Goal: Task Accomplishment & Management: Use online tool/utility

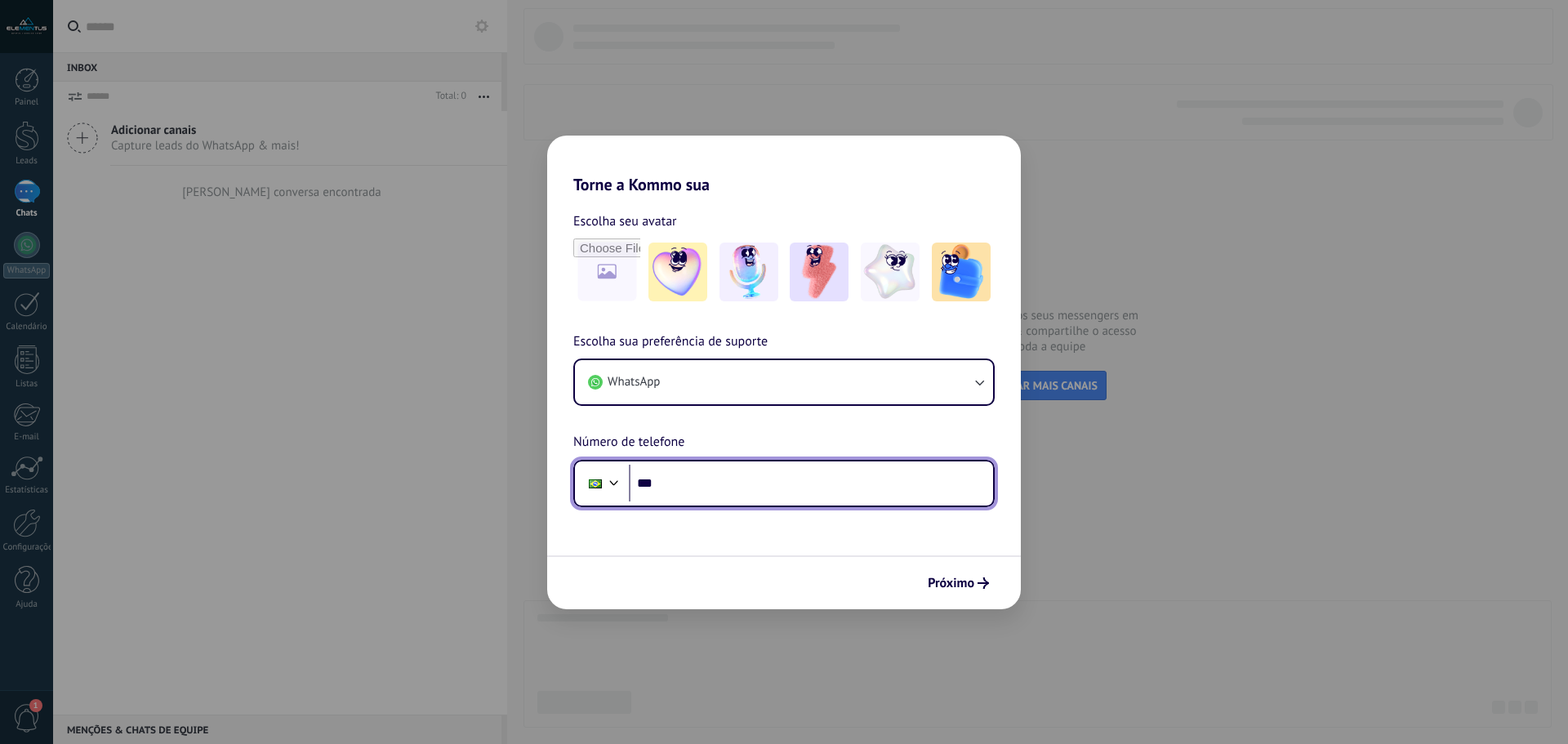
click at [739, 477] on input "***" at bounding box center [811, 484] width 364 height 37
click at [736, 476] on input "***" at bounding box center [811, 484] width 364 height 37
drag, startPoint x: 695, startPoint y: 482, endPoint x: 713, endPoint y: 484, distance: 18.1
click at [713, 484] on input "**********" at bounding box center [811, 484] width 364 height 37
click at [701, 484] on input "**********" at bounding box center [811, 484] width 364 height 37
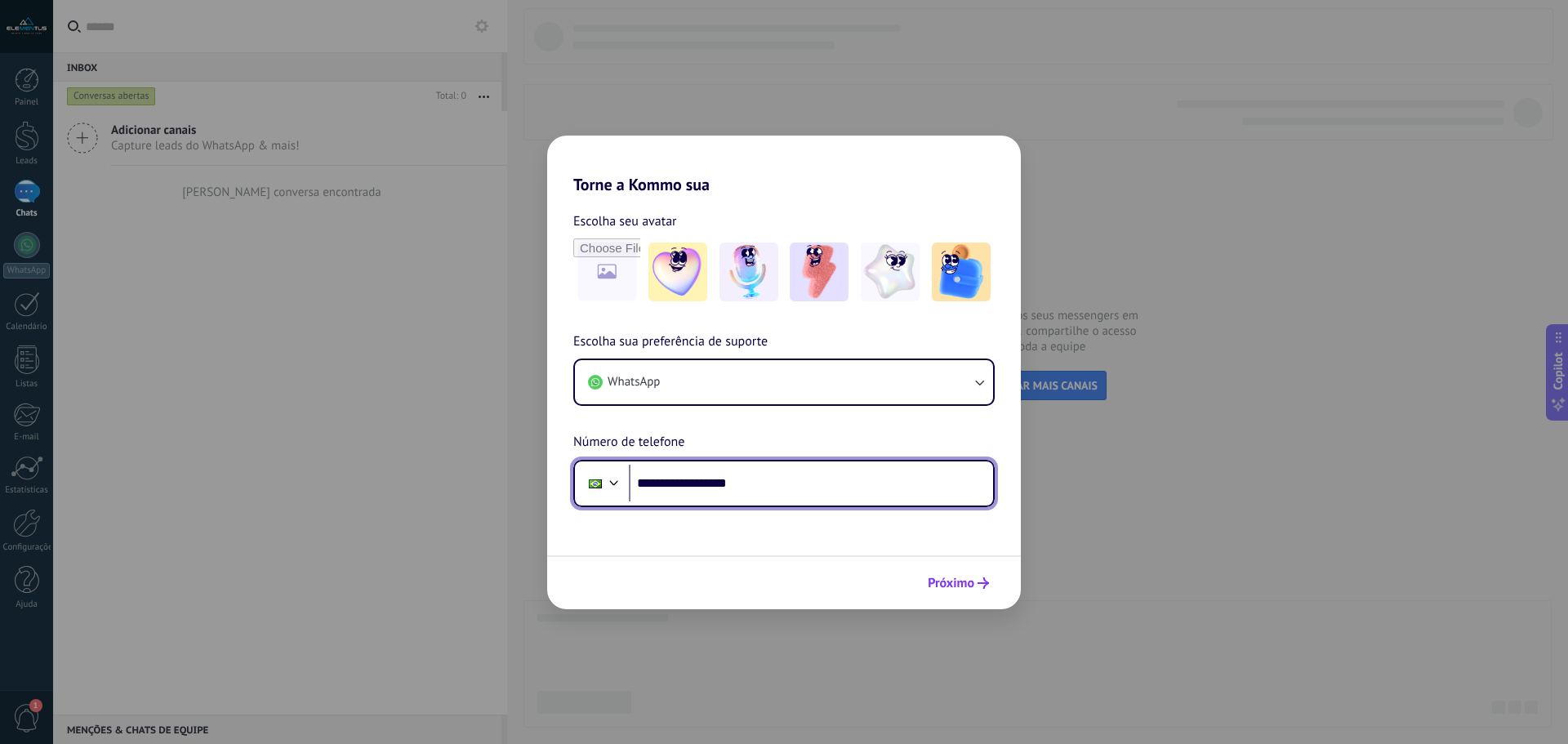
type input "**********"
click at [950, 572] on button "Próximo" at bounding box center [958, 583] width 76 height 28
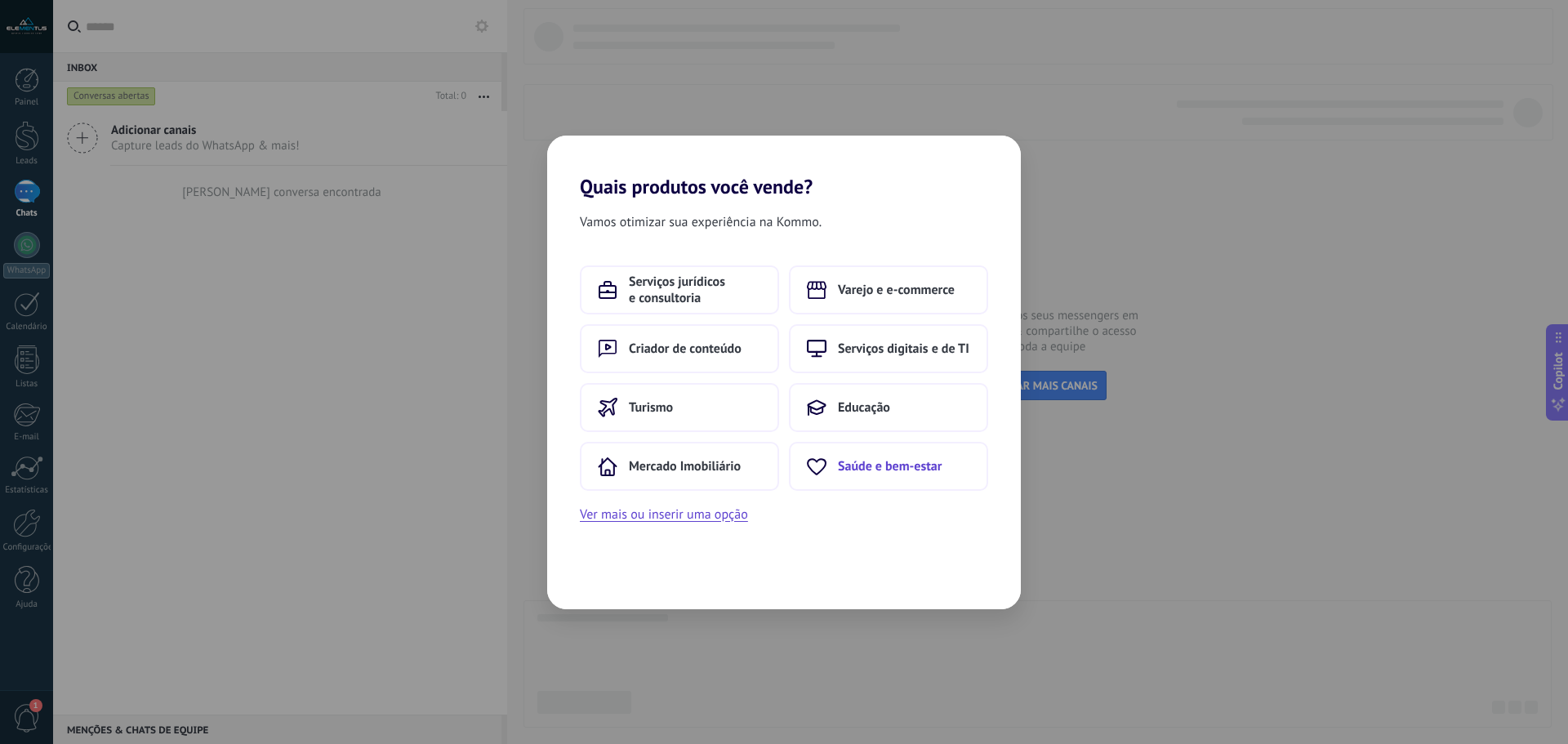
click at [867, 462] on span "Saúde e bem-estar" at bounding box center [889, 467] width 104 height 16
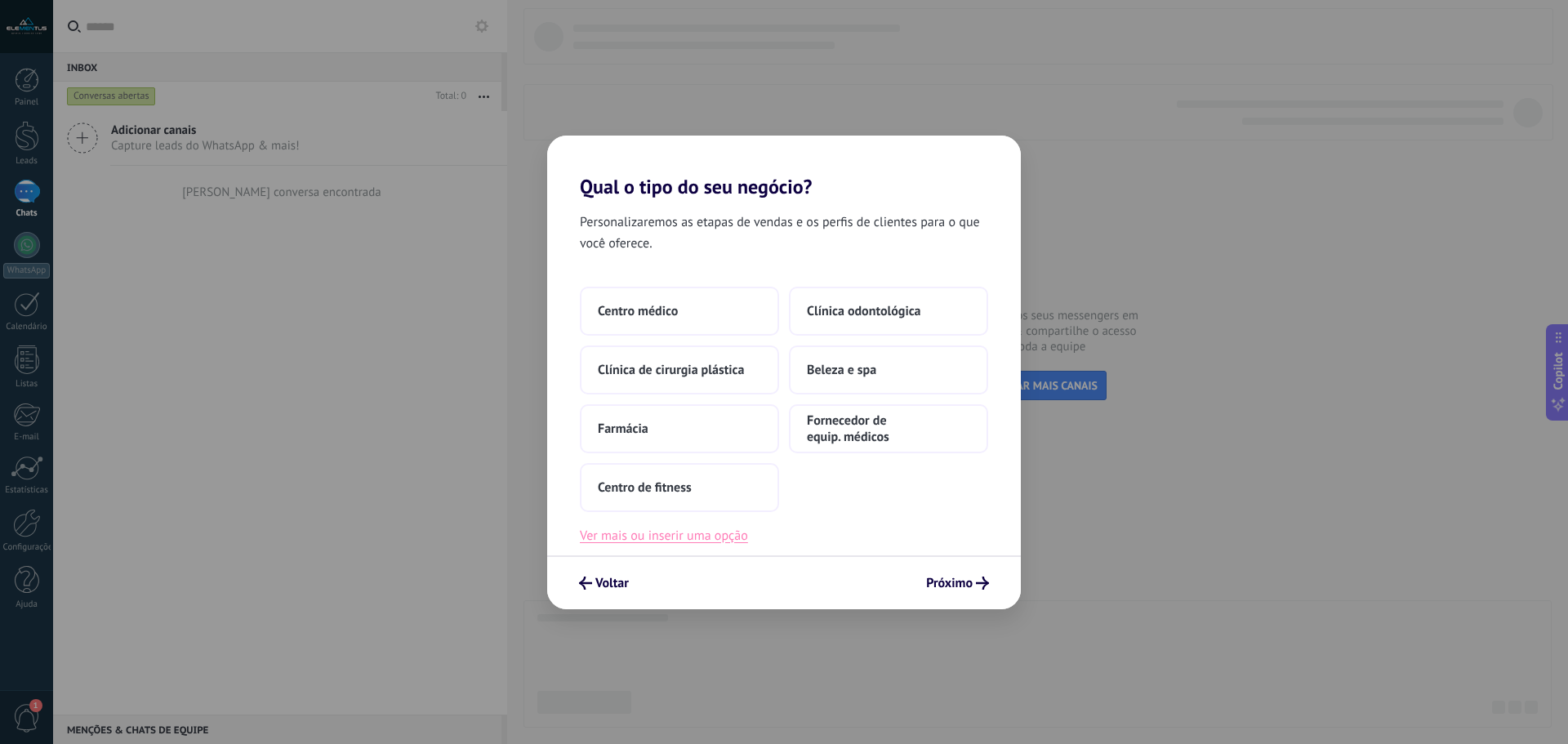
click at [718, 537] on button "Ver mais ou inserir uma opção" at bounding box center [664, 536] width 168 height 21
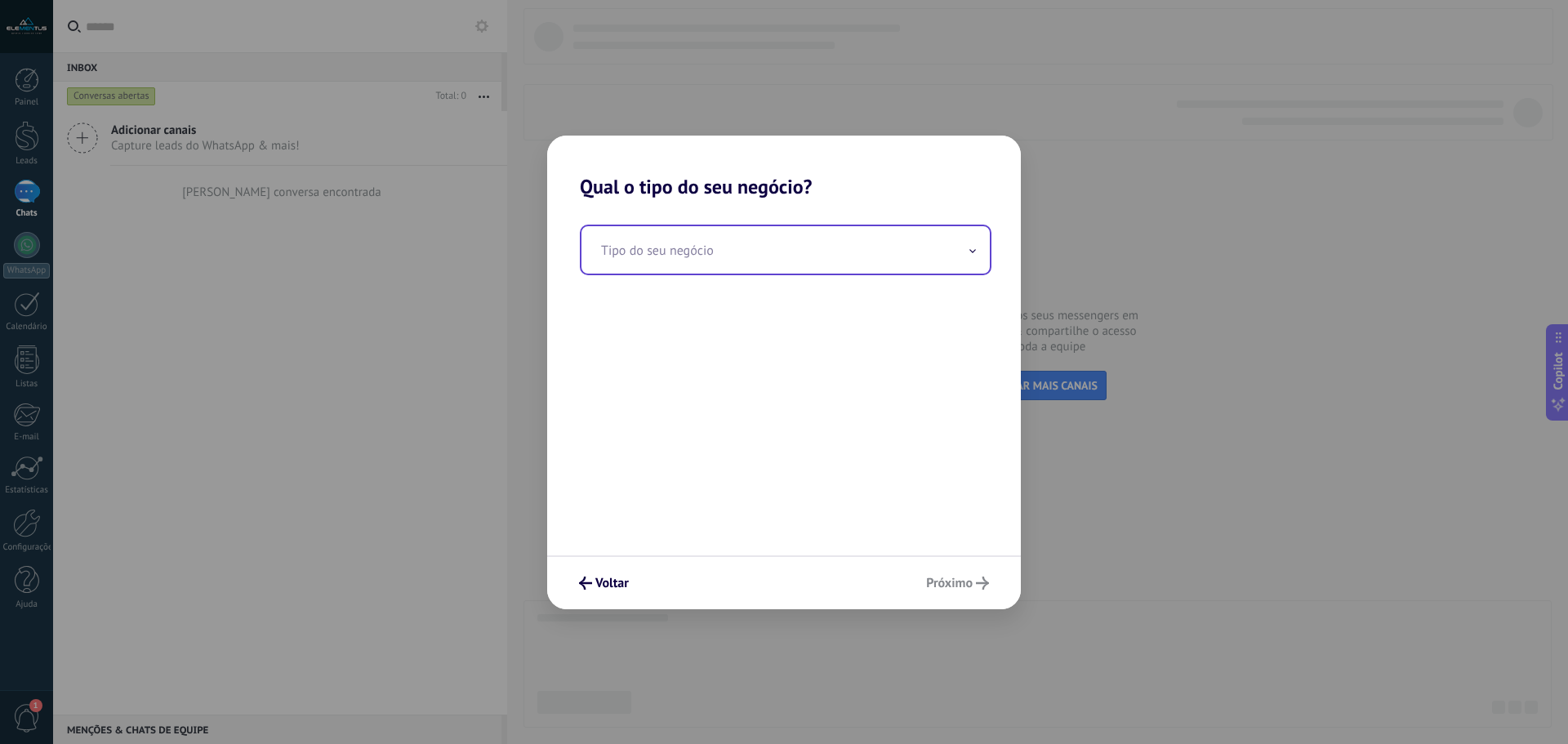
click at [776, 253] on input "text" at bounding box center [785, 250] width 409 height 47
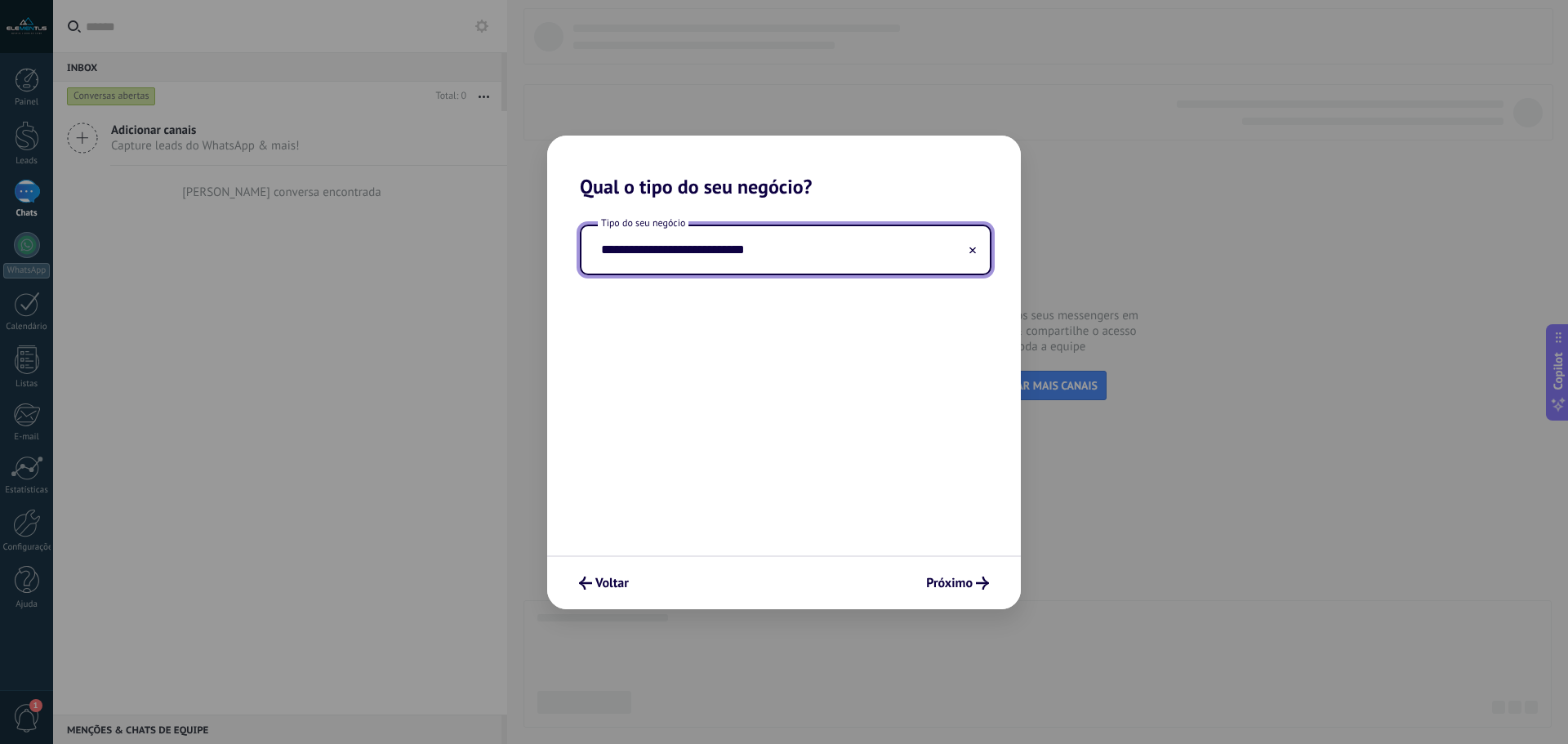
type input "**********"
click at [966, 572] on button "Próximo" at bounding box center [957, 583] width 77 height 28
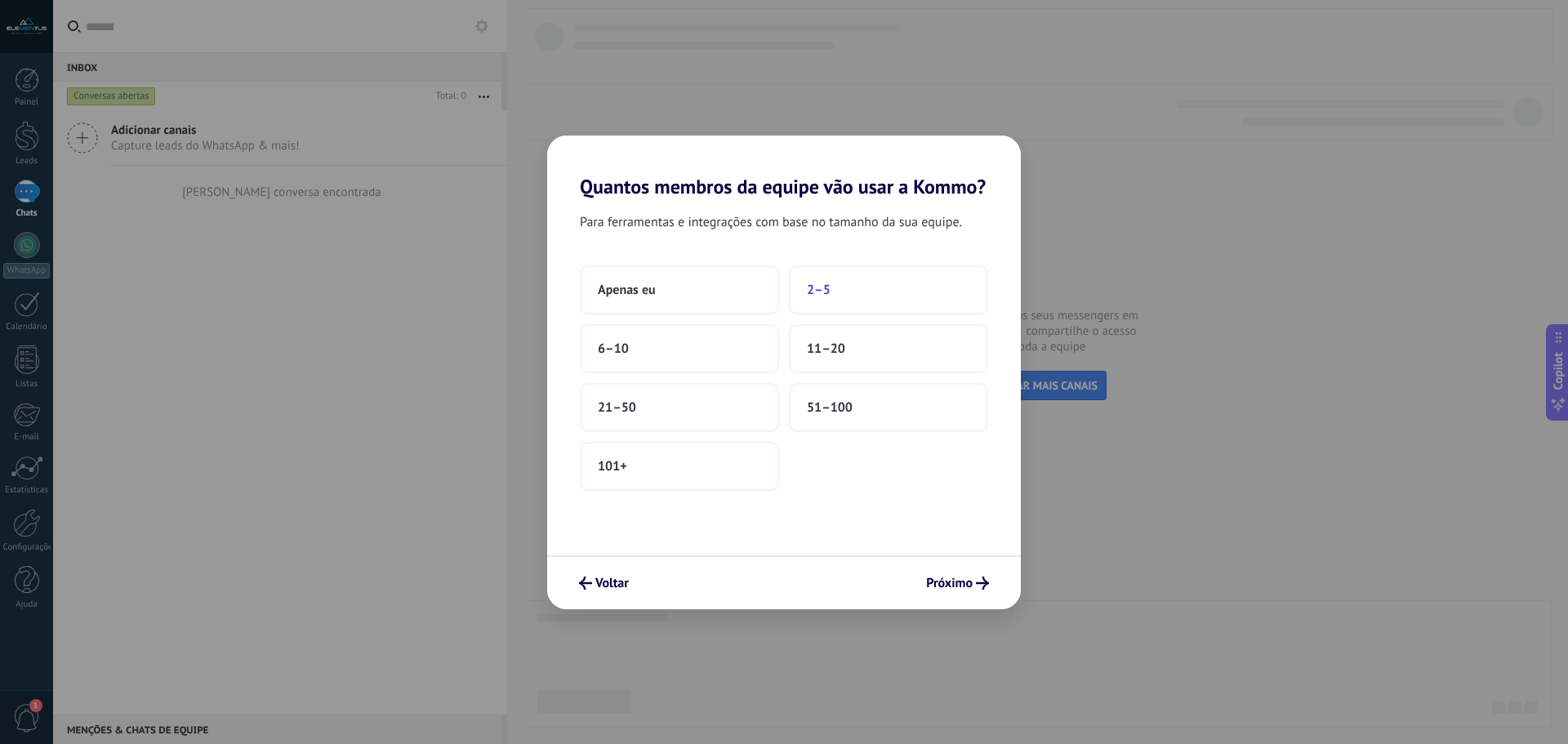
click at [872, 290] on button "2–5" at bounding box center [888, 290] width 199 height 49
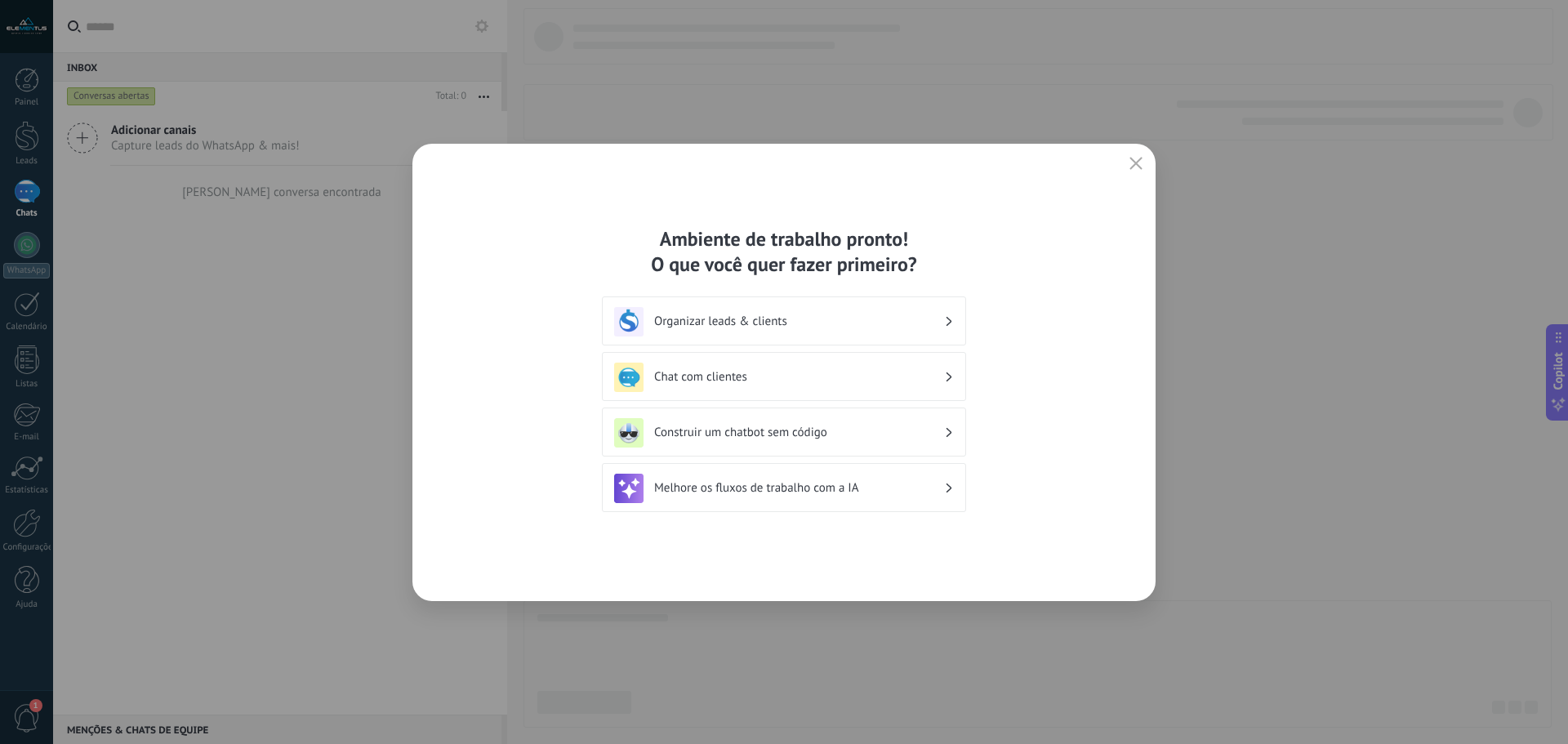
click at [931, 327] on h3 "Organizar leads & clients" at bounding box center [799, 321] width 290 height 15
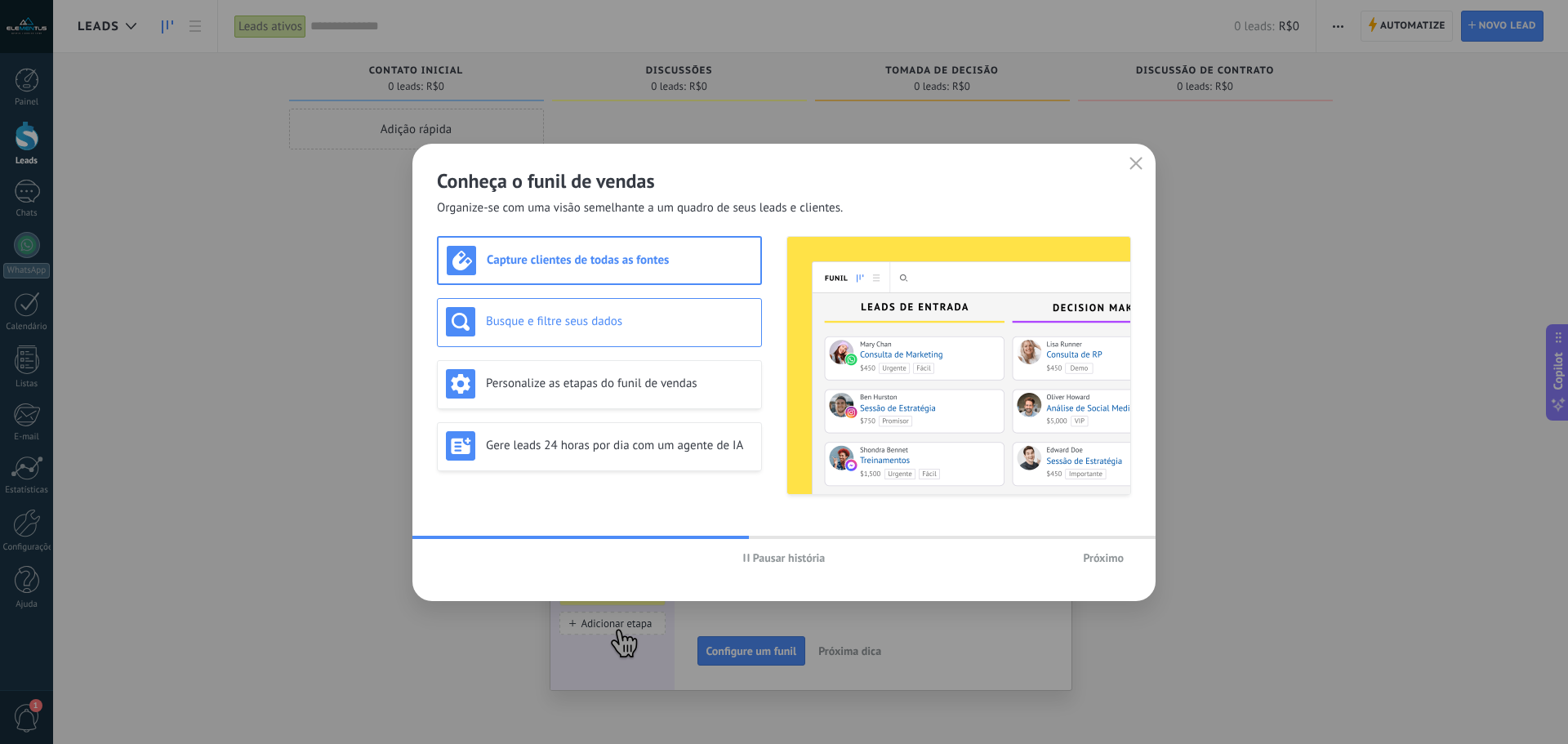
click at [597, 309] on div "Busque e filtre seus dados" at bounding box center [600, 322] width 307 height 29
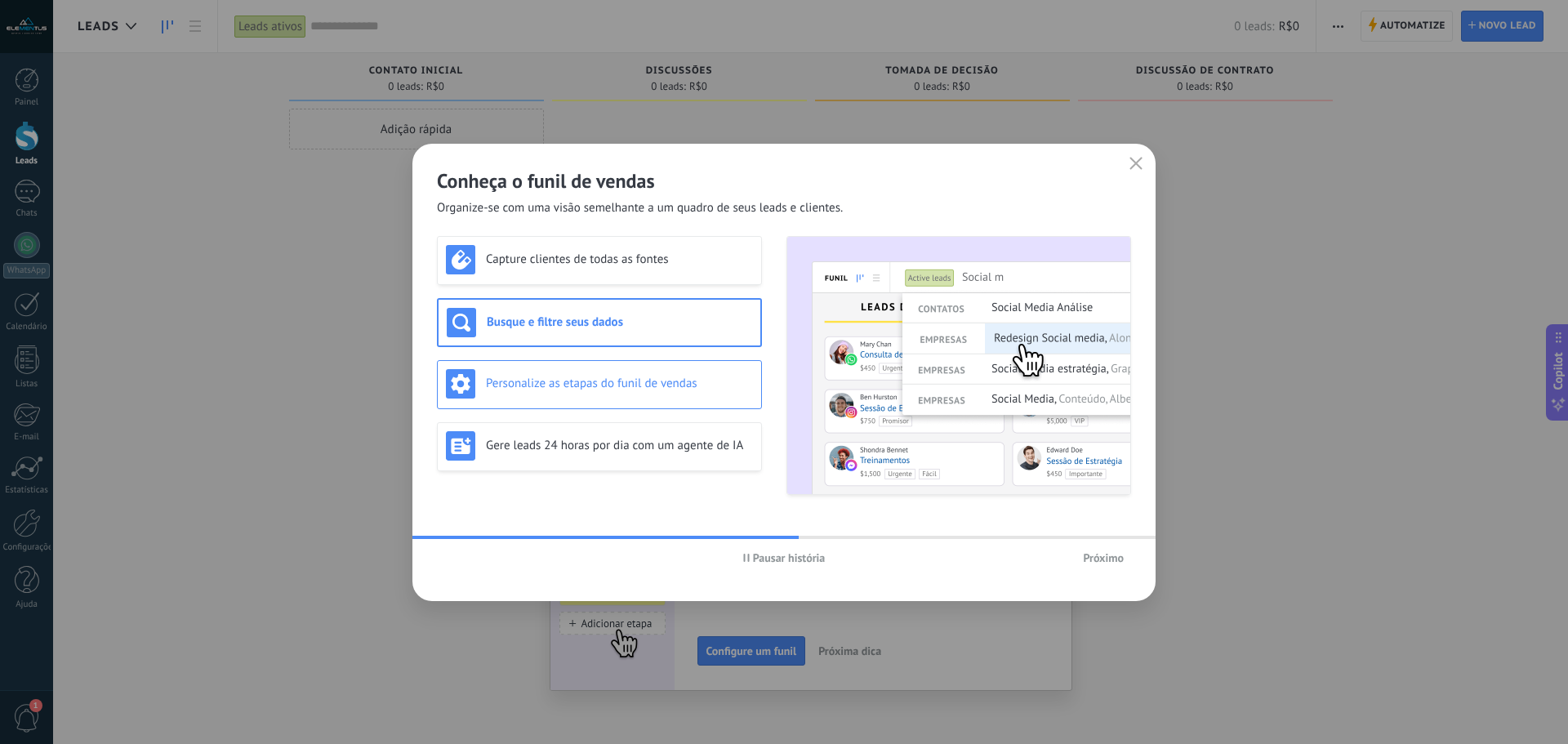
click at [604, 370] on div "Personalize as etapas do funil de vendas" at bounding box center [600, 383] width 307 height 29
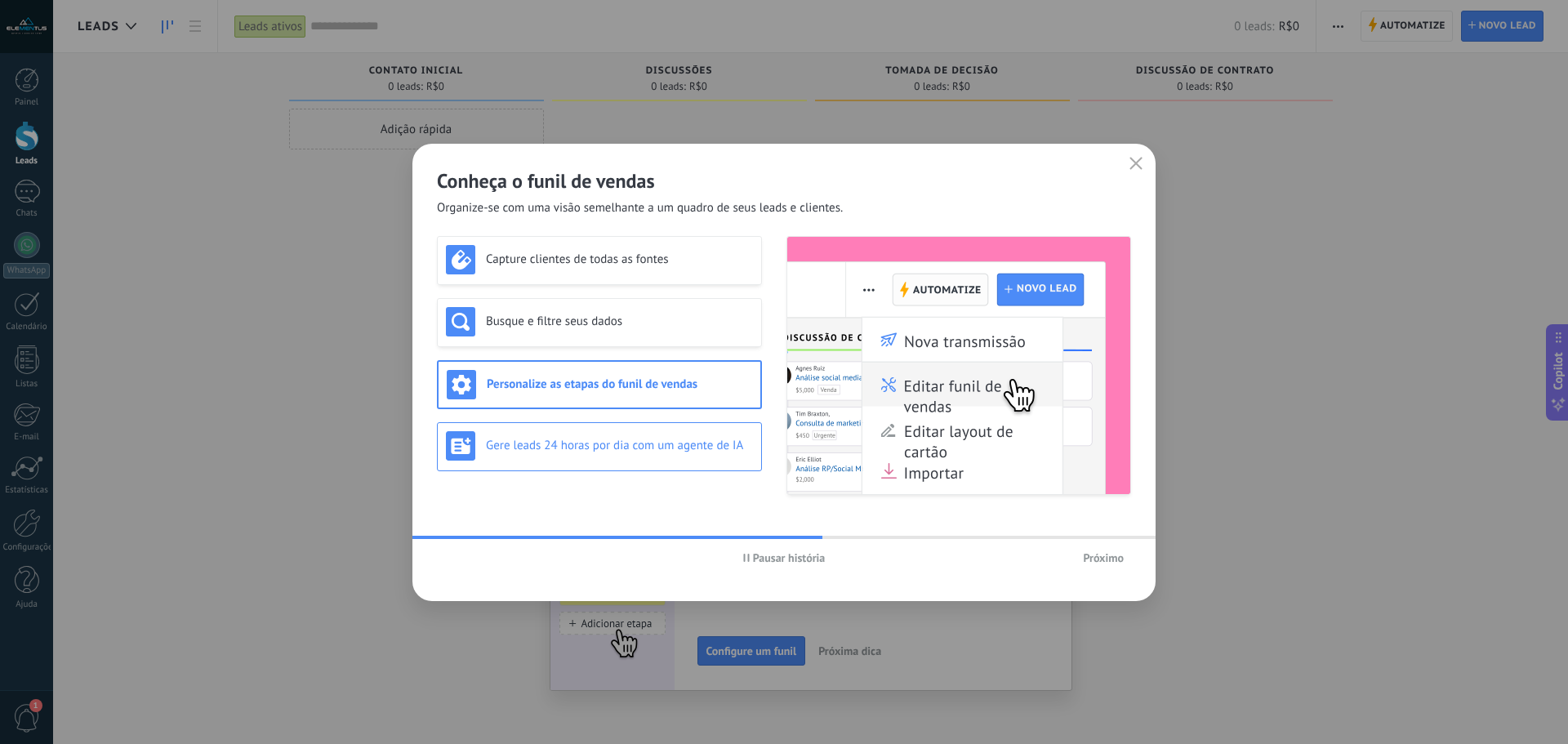
click at [607, 444] on h3 "Gere leads 24 horas por dia com um agente de IA" at bounding box center [619, 445] width 267 height 15
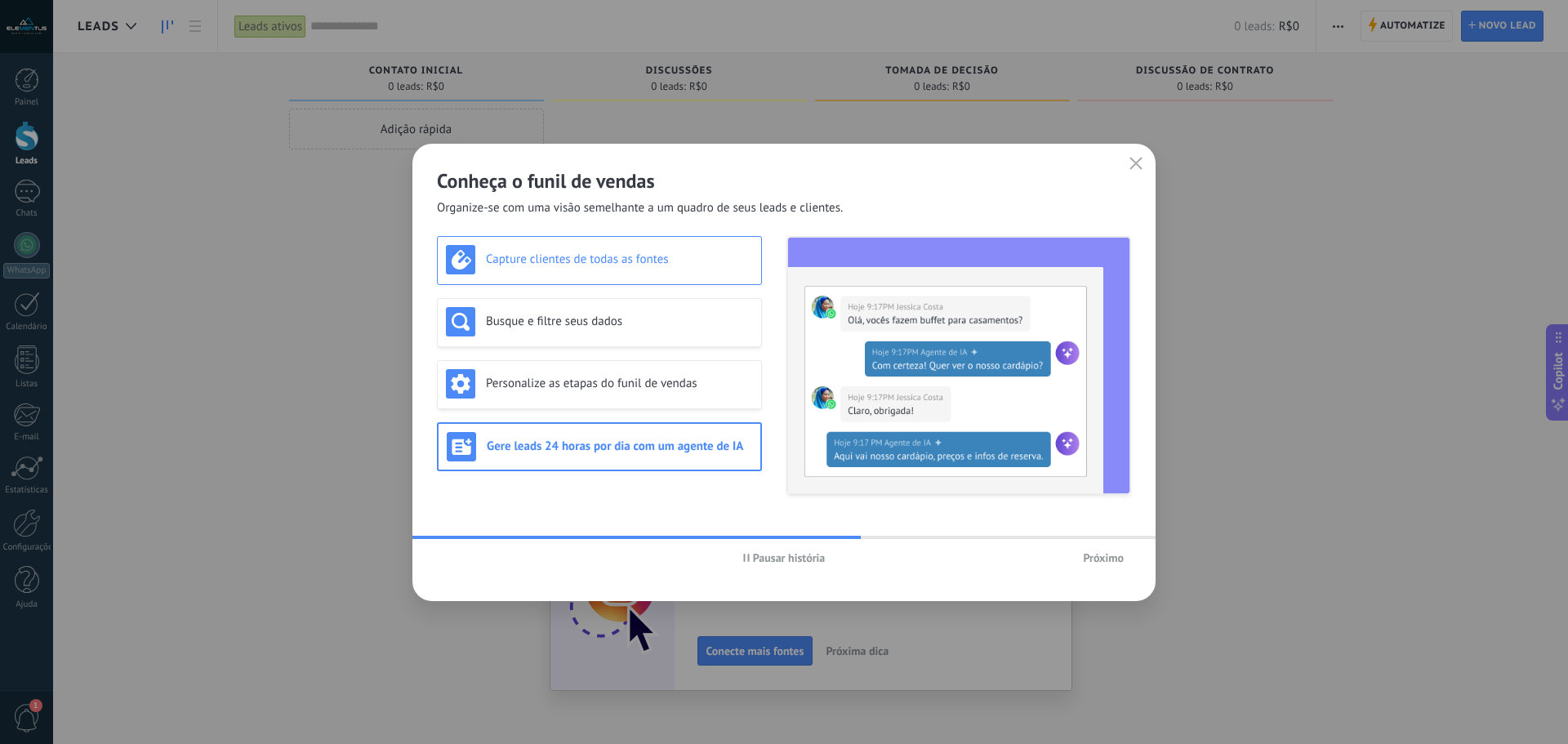
click at [603, 268] on div "Capture clientes de todas as fontes" at bounding box center [600, 260] width 307 height 29
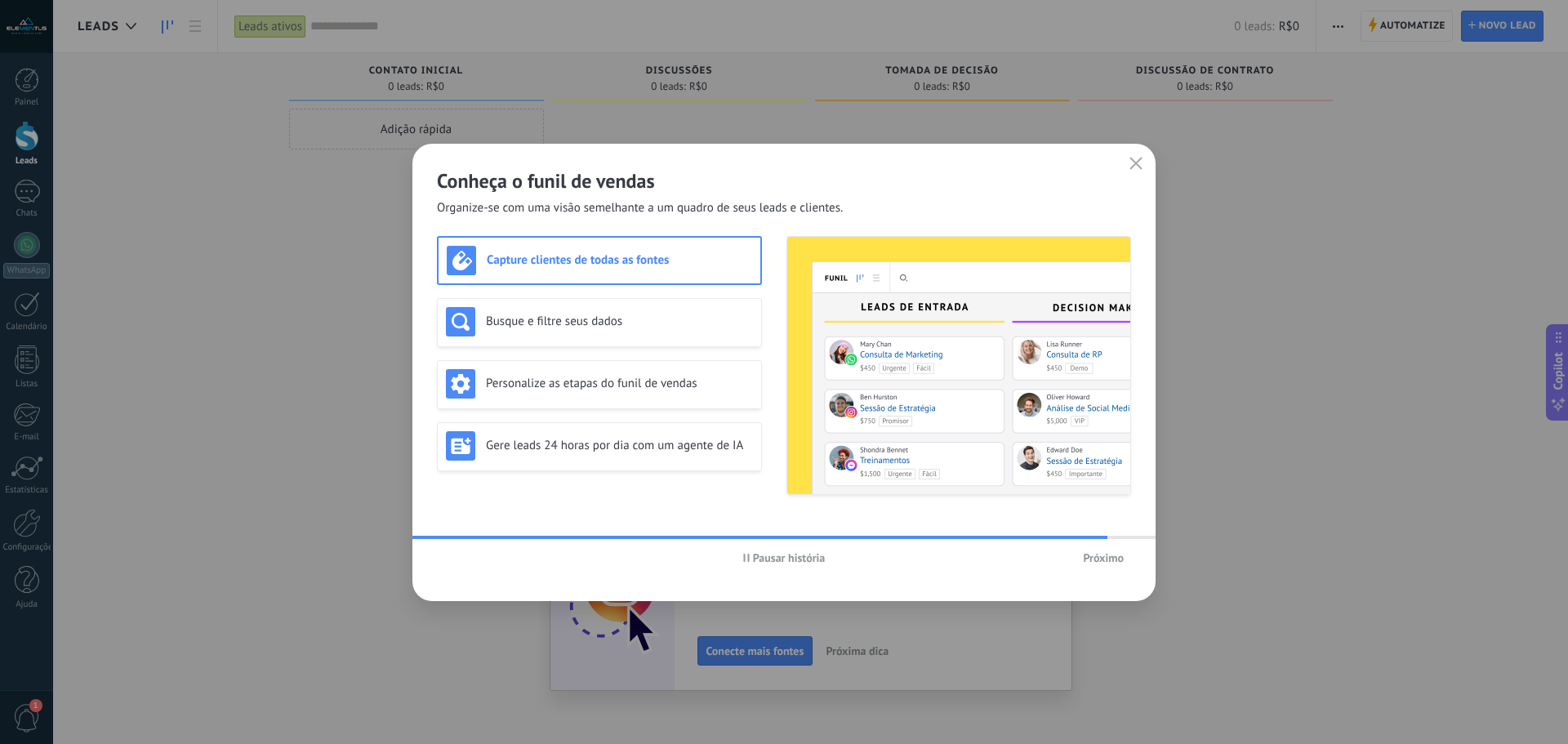
click at [1099, 565] on button "Próximo" at bounding box center [1103, 558] width 56 height 25
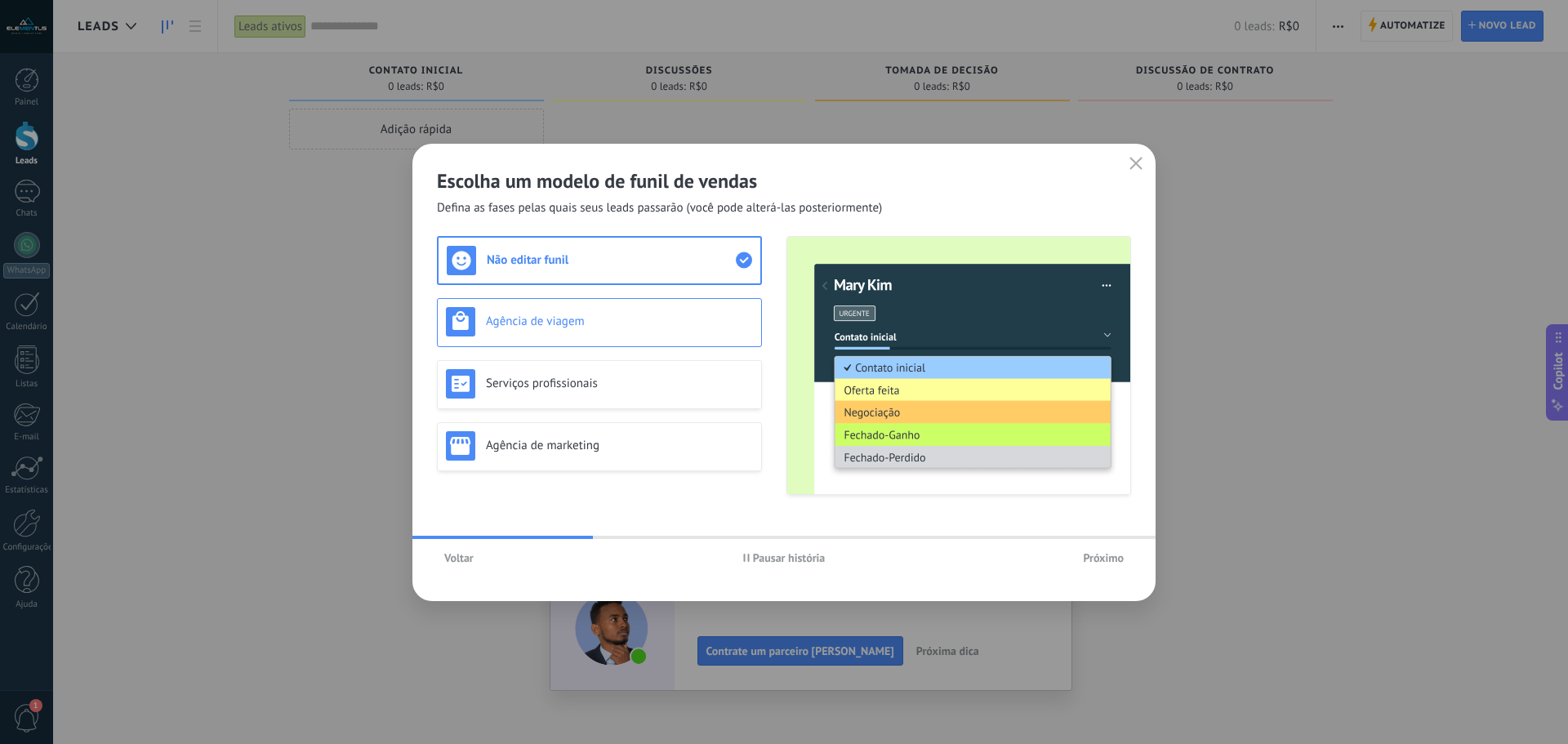
click at [684, 329] on h3 "Agência de viagem" at bounding box center [619, 321] width 267 height 15
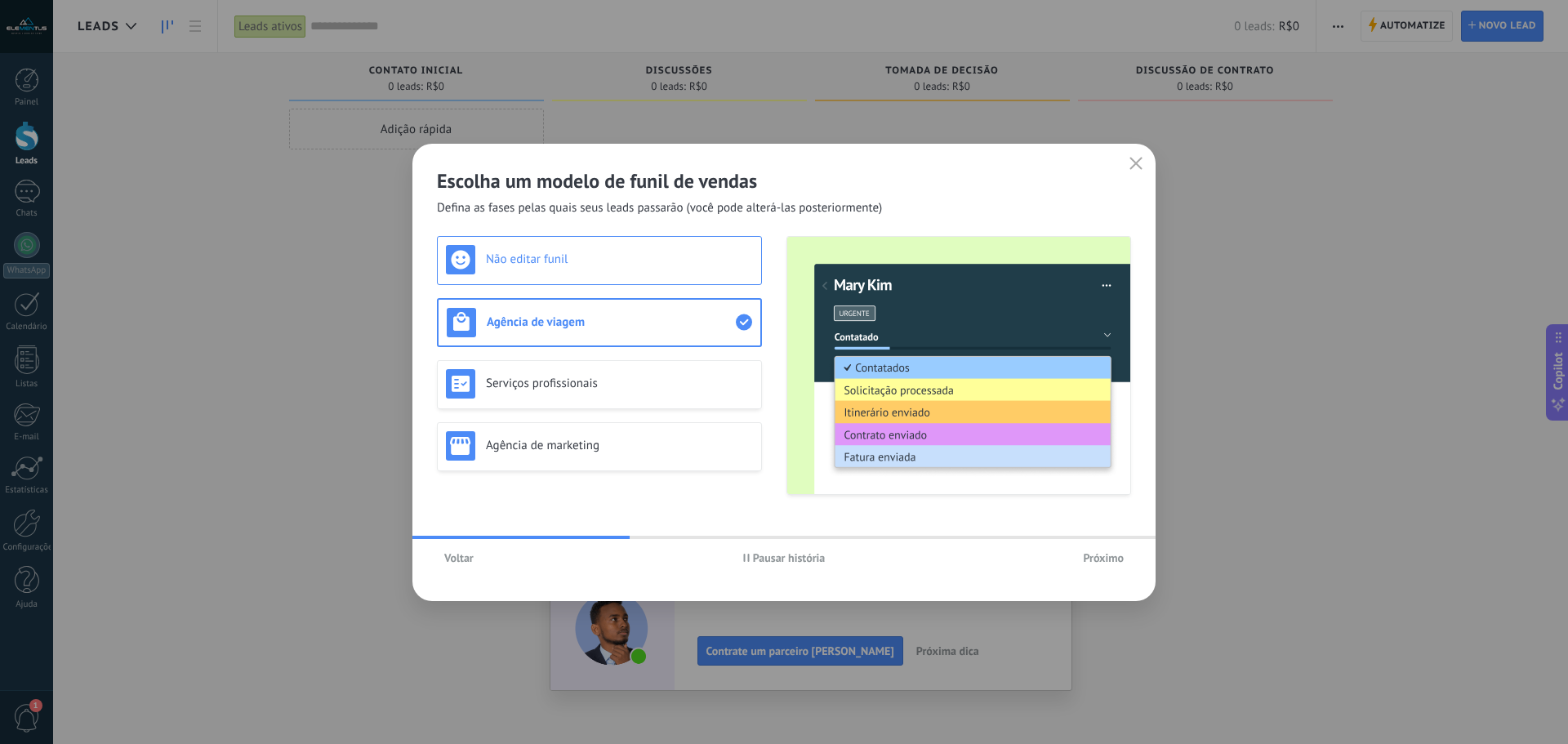
click at [672, 264] on h3 "Não editar funil" at bounding box center [619, 259] width 267 height 15
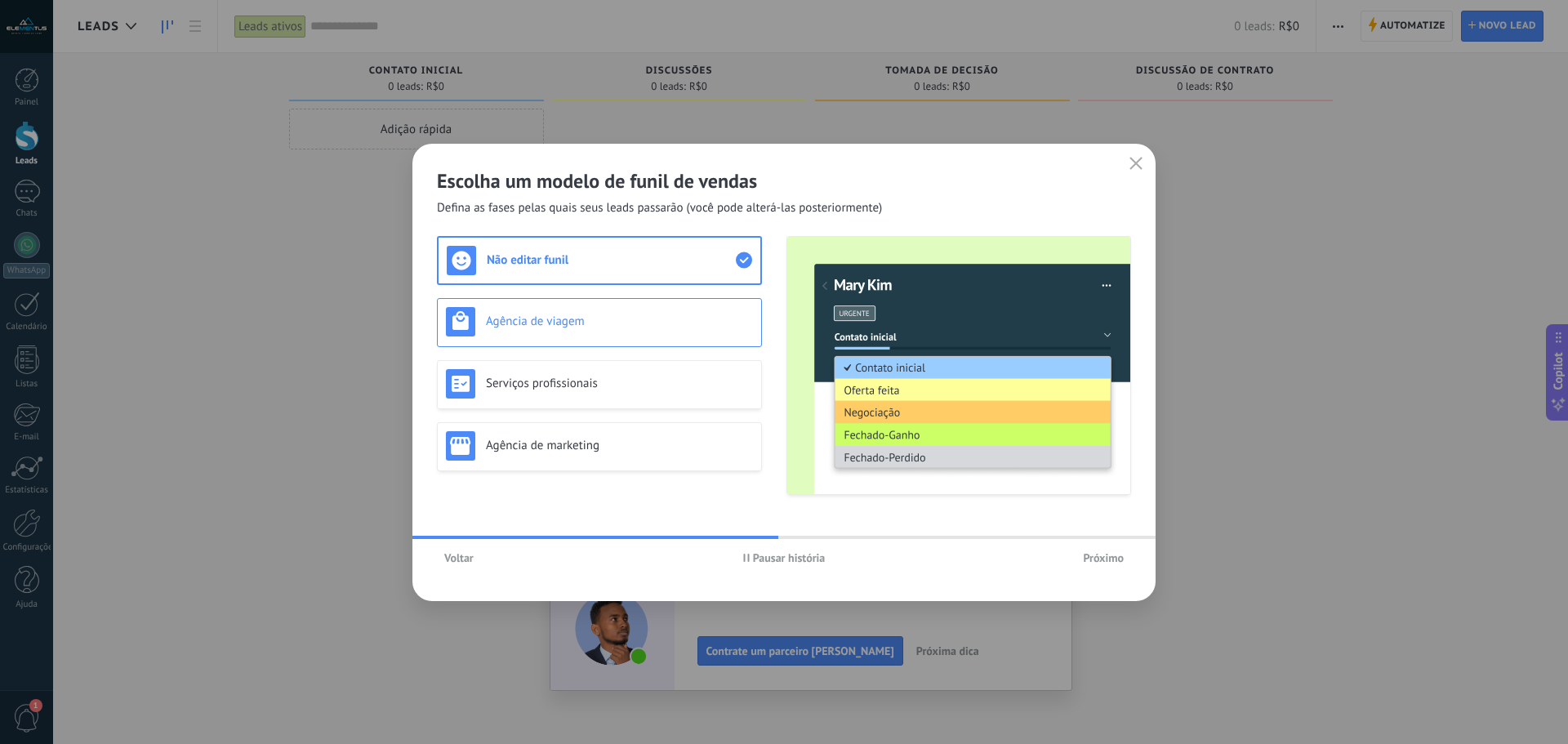
click at [580, 315] on h3 "Agência de viagem" at bounding box center [619, 321] width 267 height 15
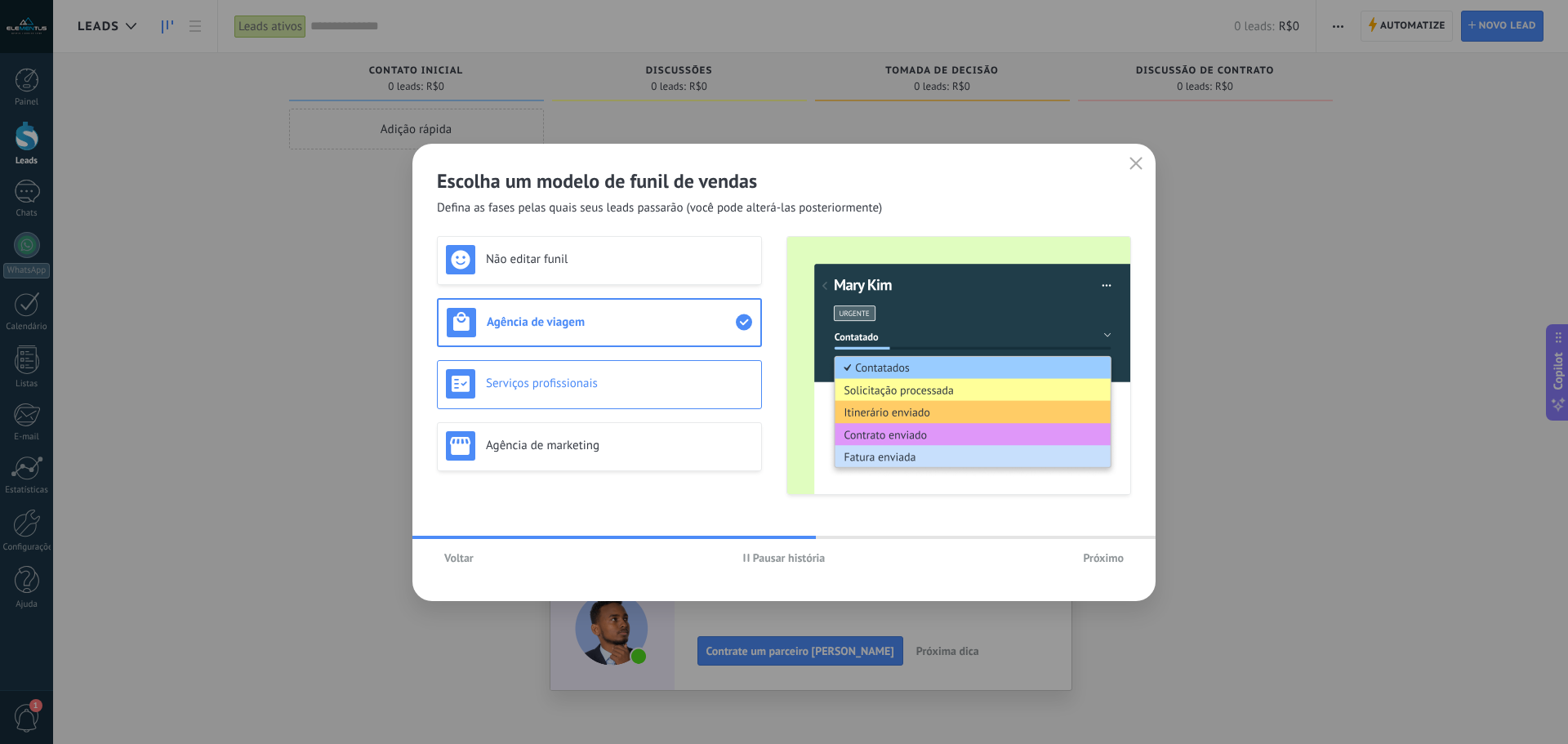
click at [579, 368] on div "Serviços profissionais" at bounding box center [600, 384] width 325 height 49
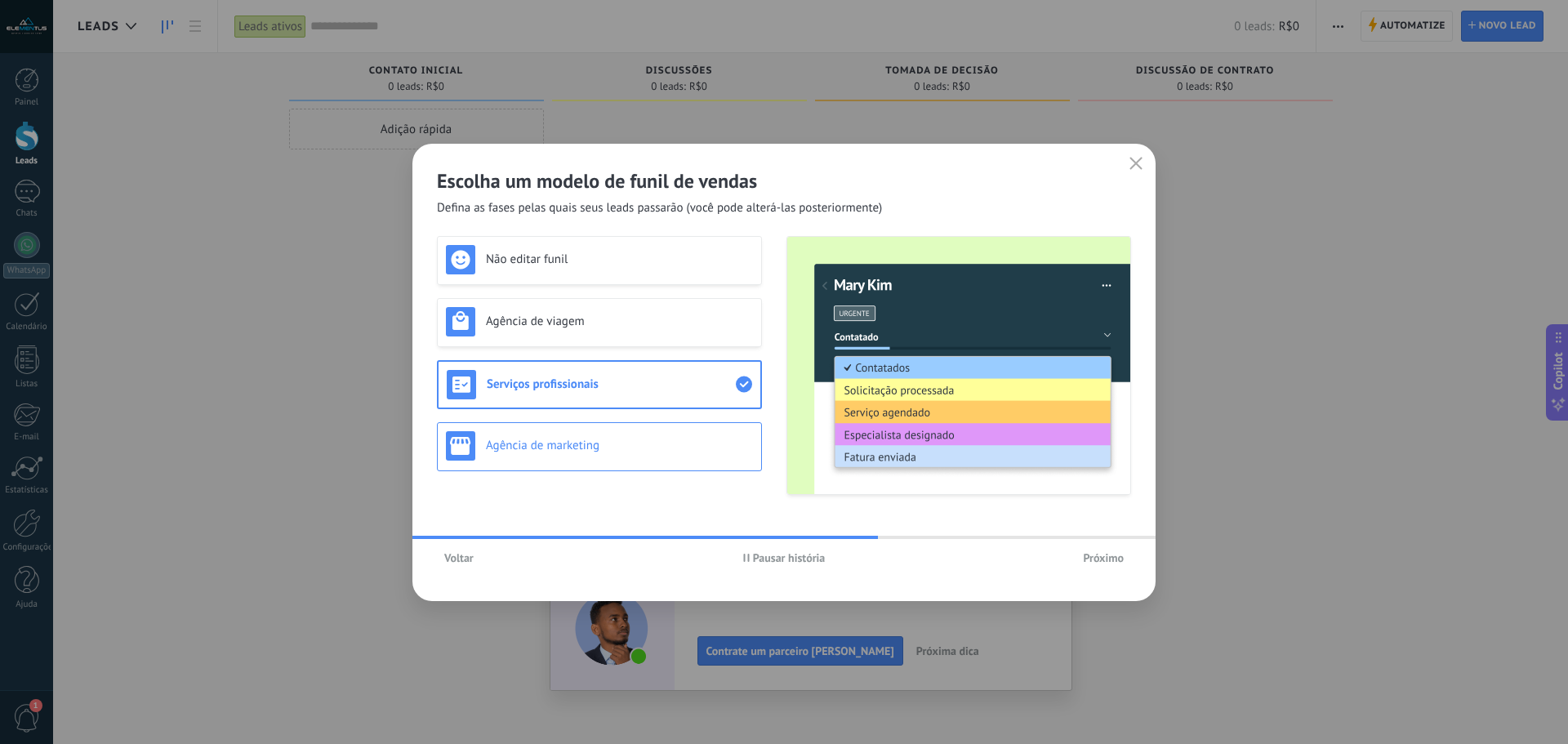
click at [582, 440] on h3 "Agência de marketing" at bounding box center [619, 445] width 267 height 15
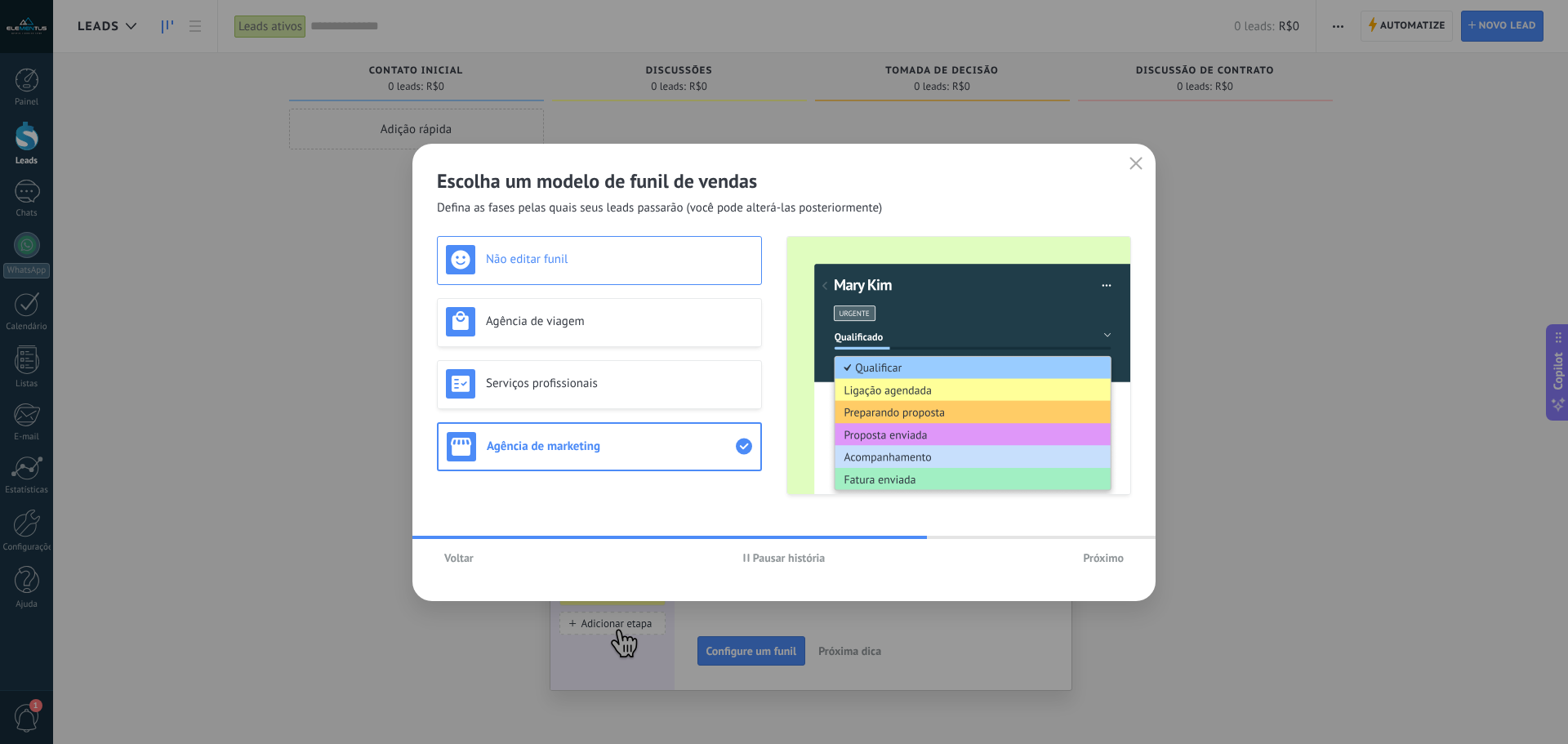
click at [582, 259] on h3 "Não editar funil" at bounding box center [619, 259] width 267 height 15
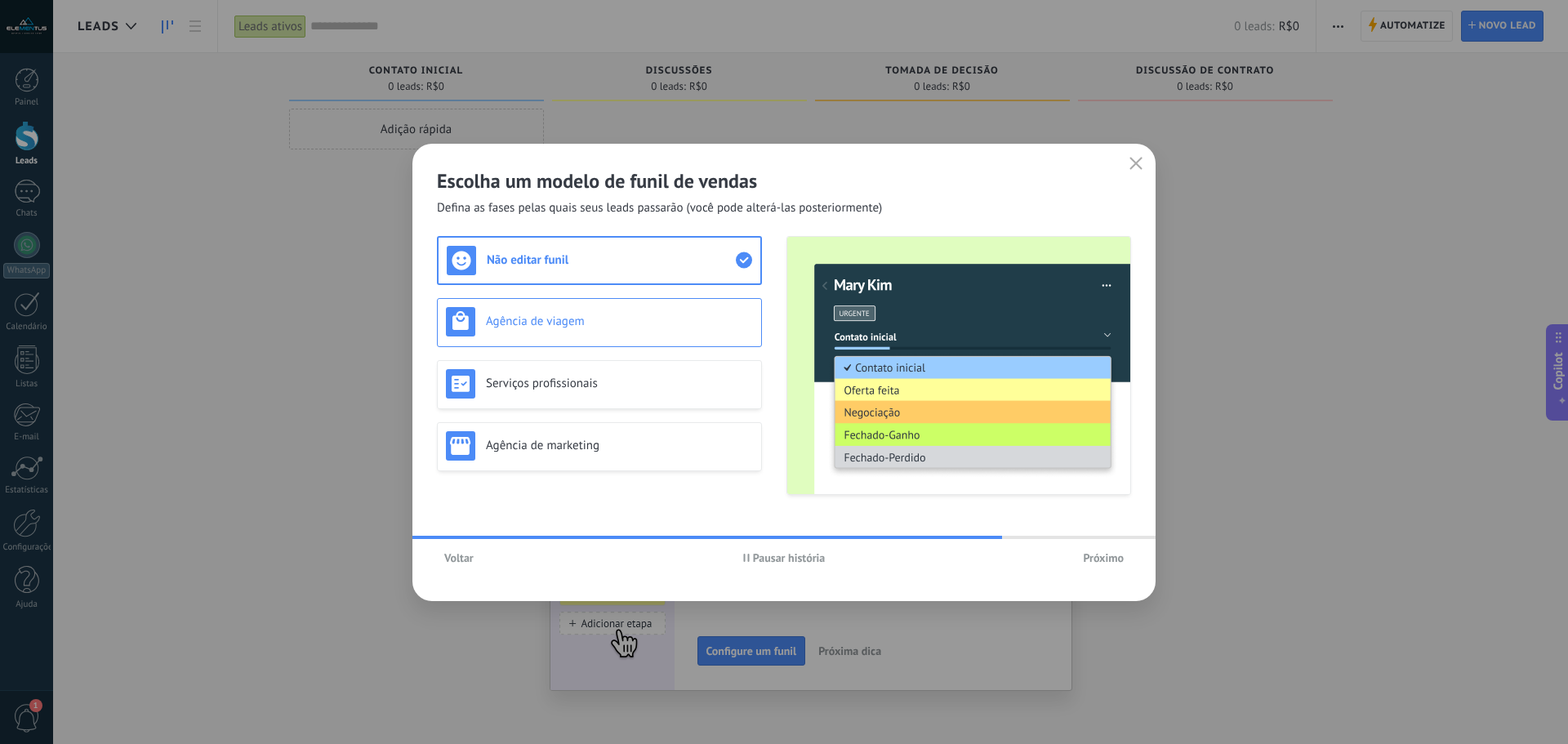
click at [586, 316] on h3 "Agência de viagem" at bounding box center [619, 321] width 267 height 15
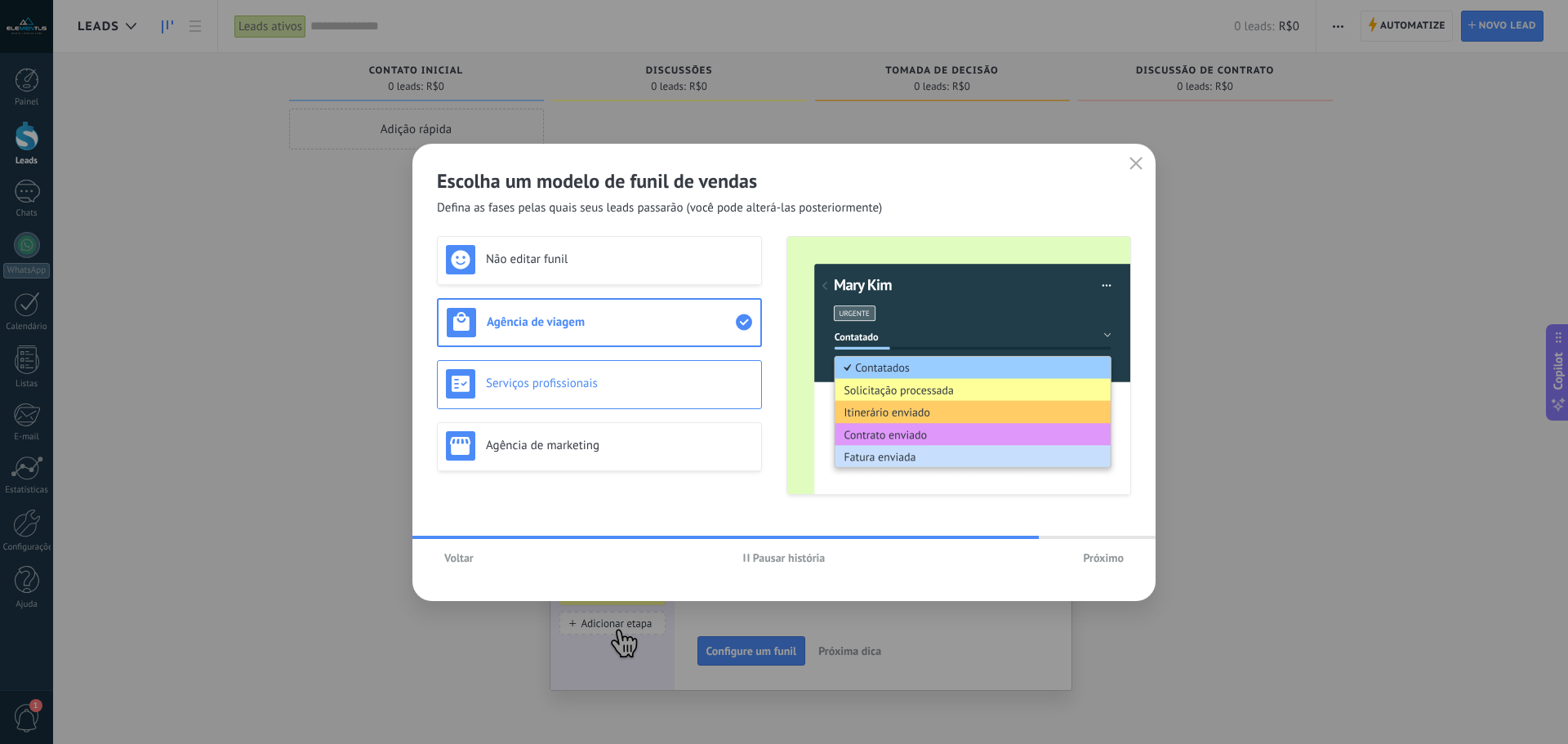
click at [586, 378] on h3 "Serviços profissionais" at bounding box center [619, 383] width 267 height 15
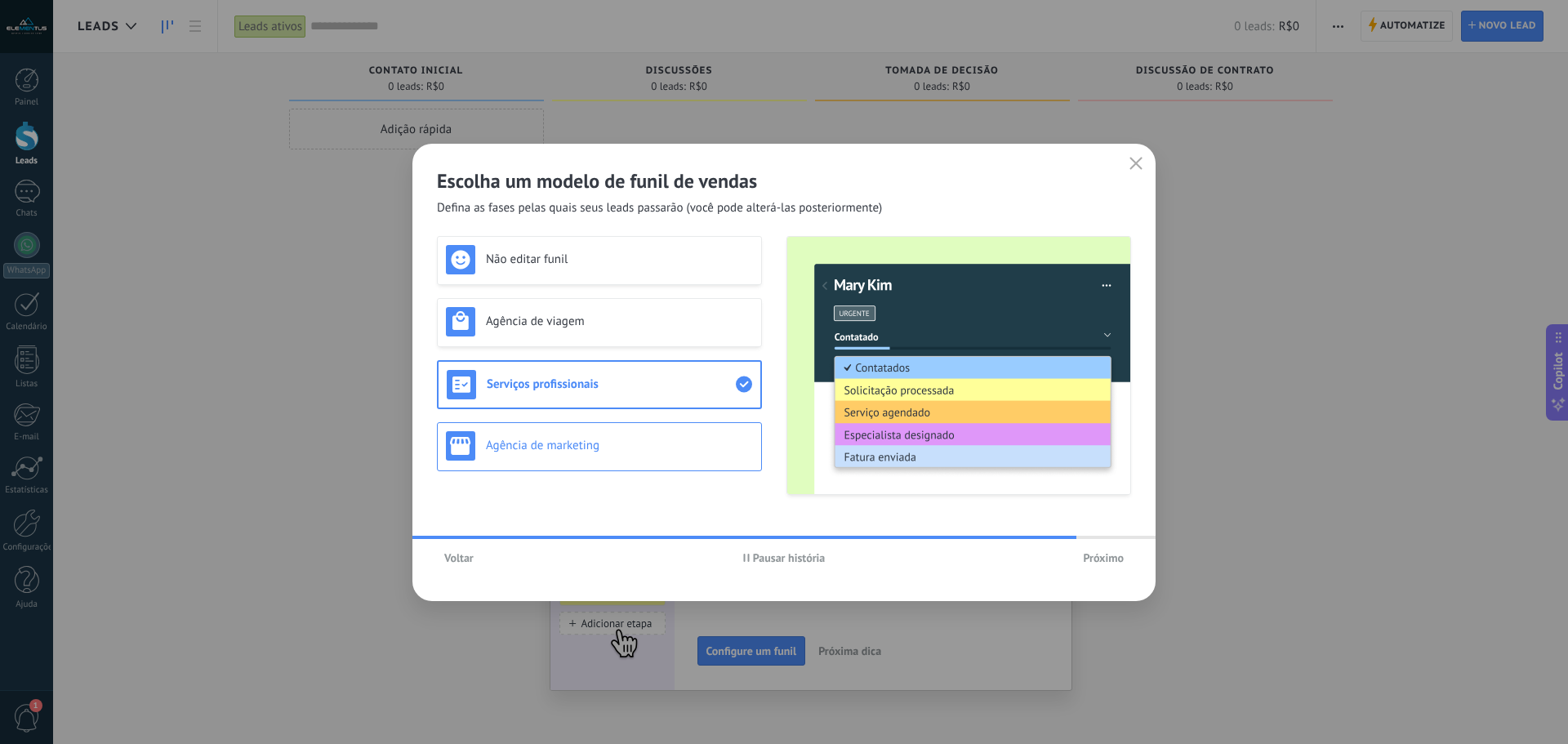
click at [572, 446] on h3 "Agência de marketing" at bounding box center [619, 445] width 267 height 15
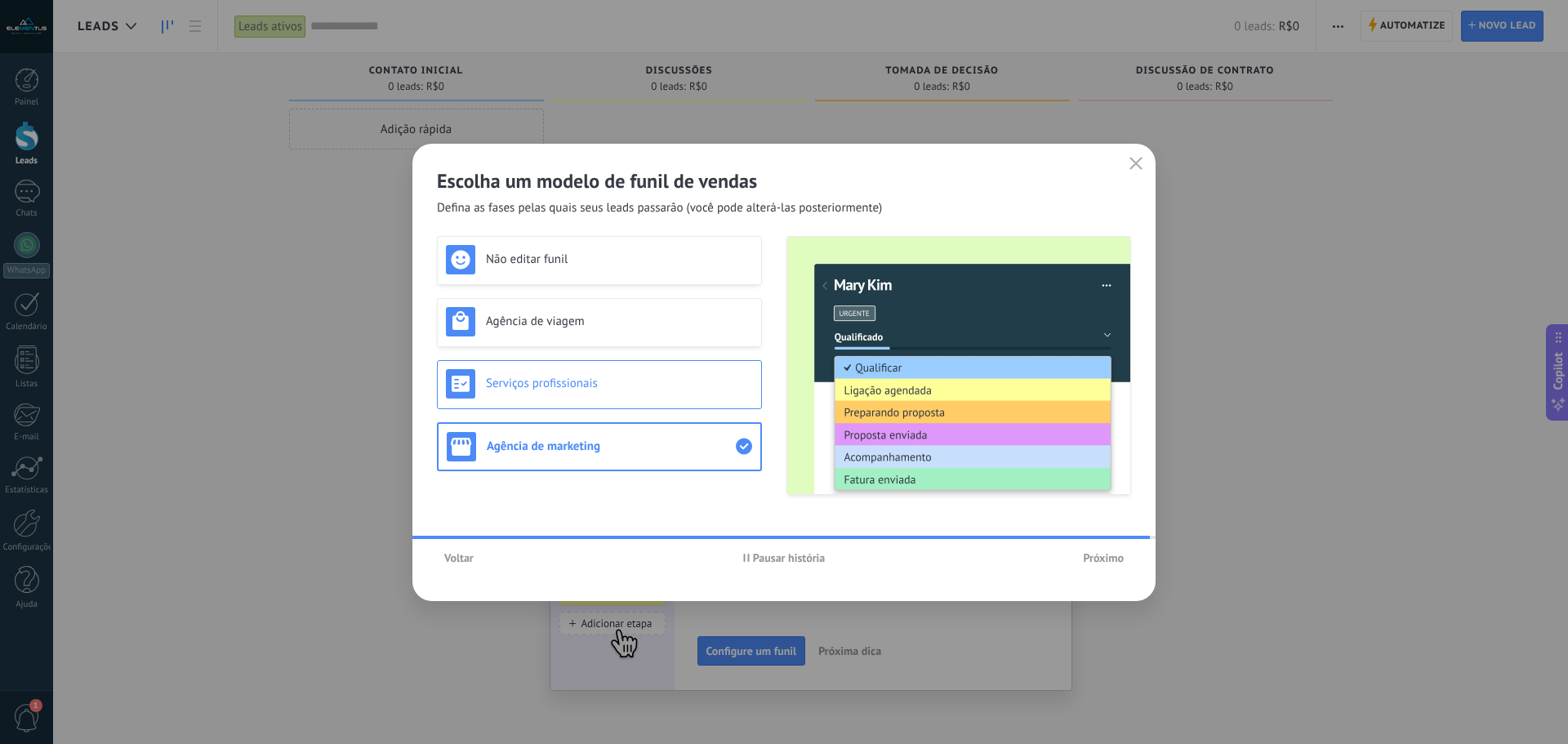
click at [580, 376] on h3 "Serviços profissionais" at bounding box center [619, 383] width 267 height 15
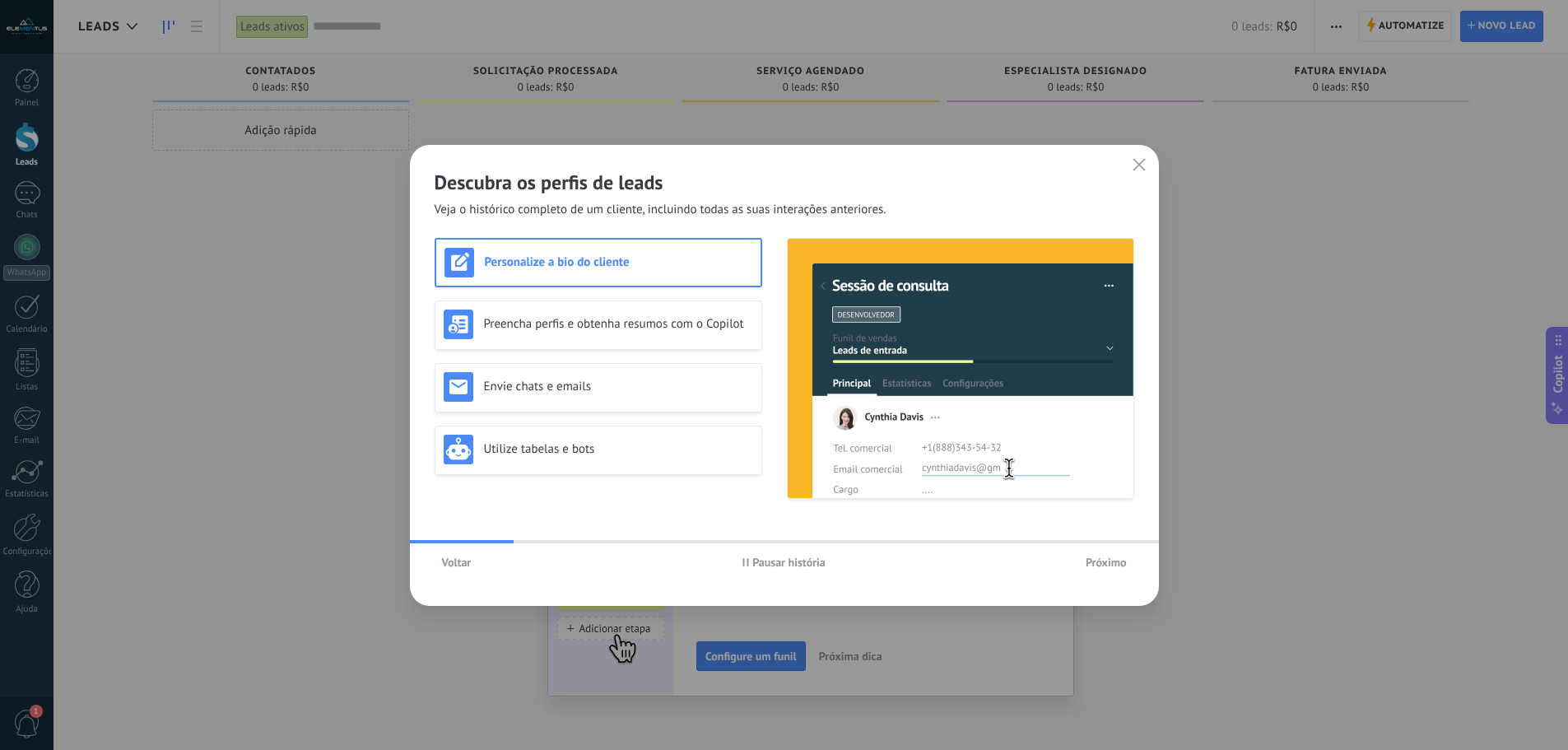
click at [455, 563] on span "Voltar" at bounding box center [457, 562] width 30 height 12
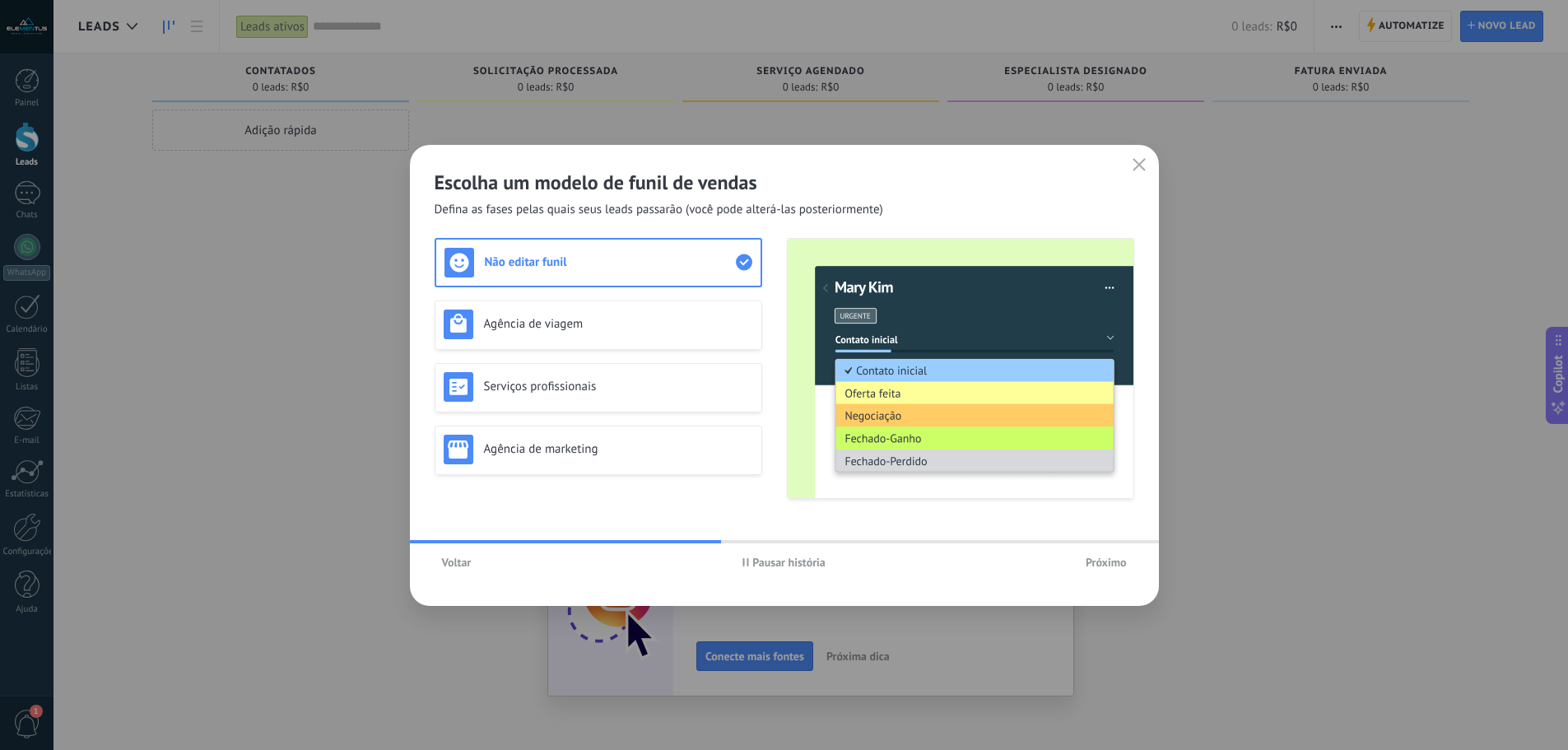
click at [1083, 559] on button "Próximo" at bounding box center [1106, 563] width 56 height 25
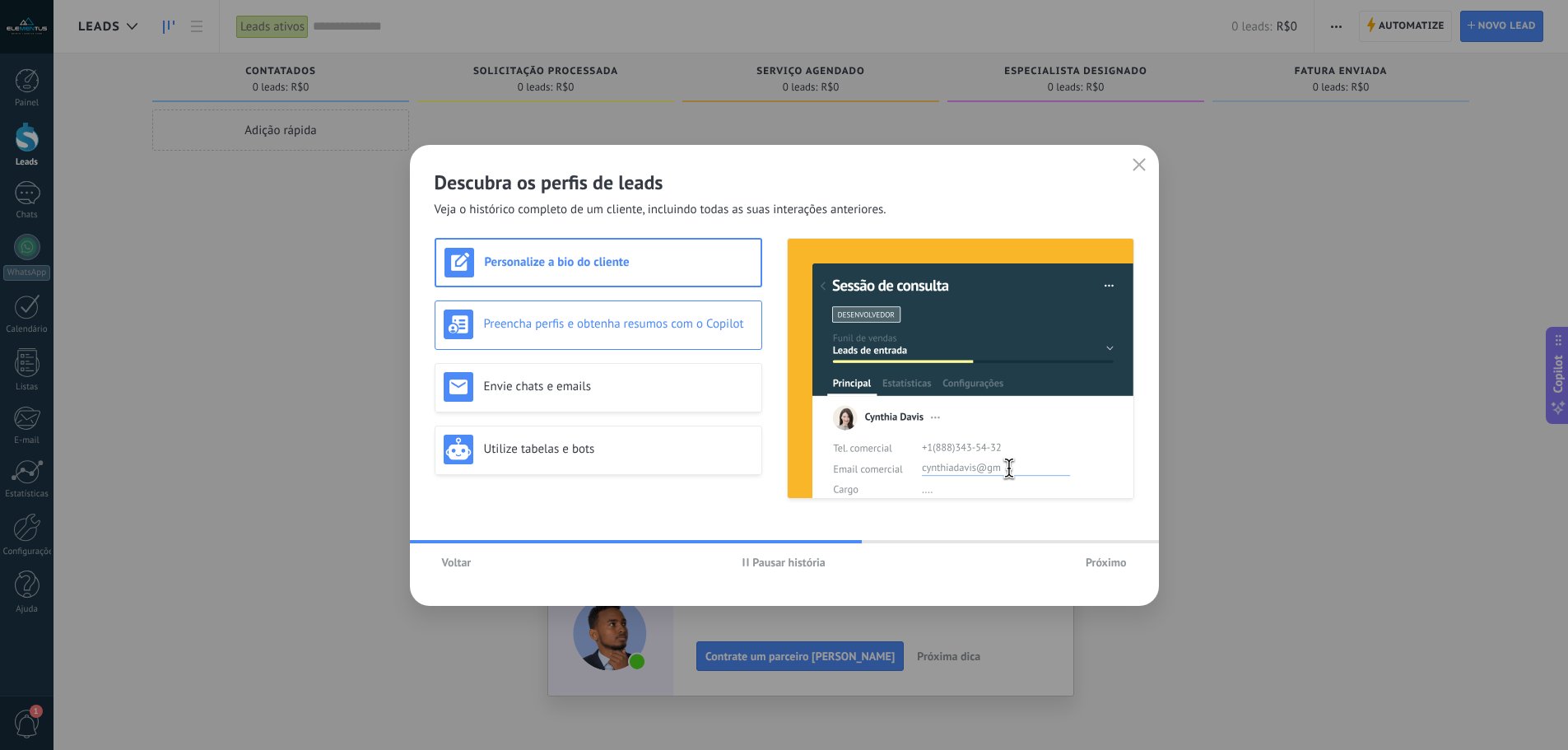
click at [660, 327] on h3 "Preencha perfis e obtenha resumos com o Copilot" at bounding box center [619, 323] width 270 height 15
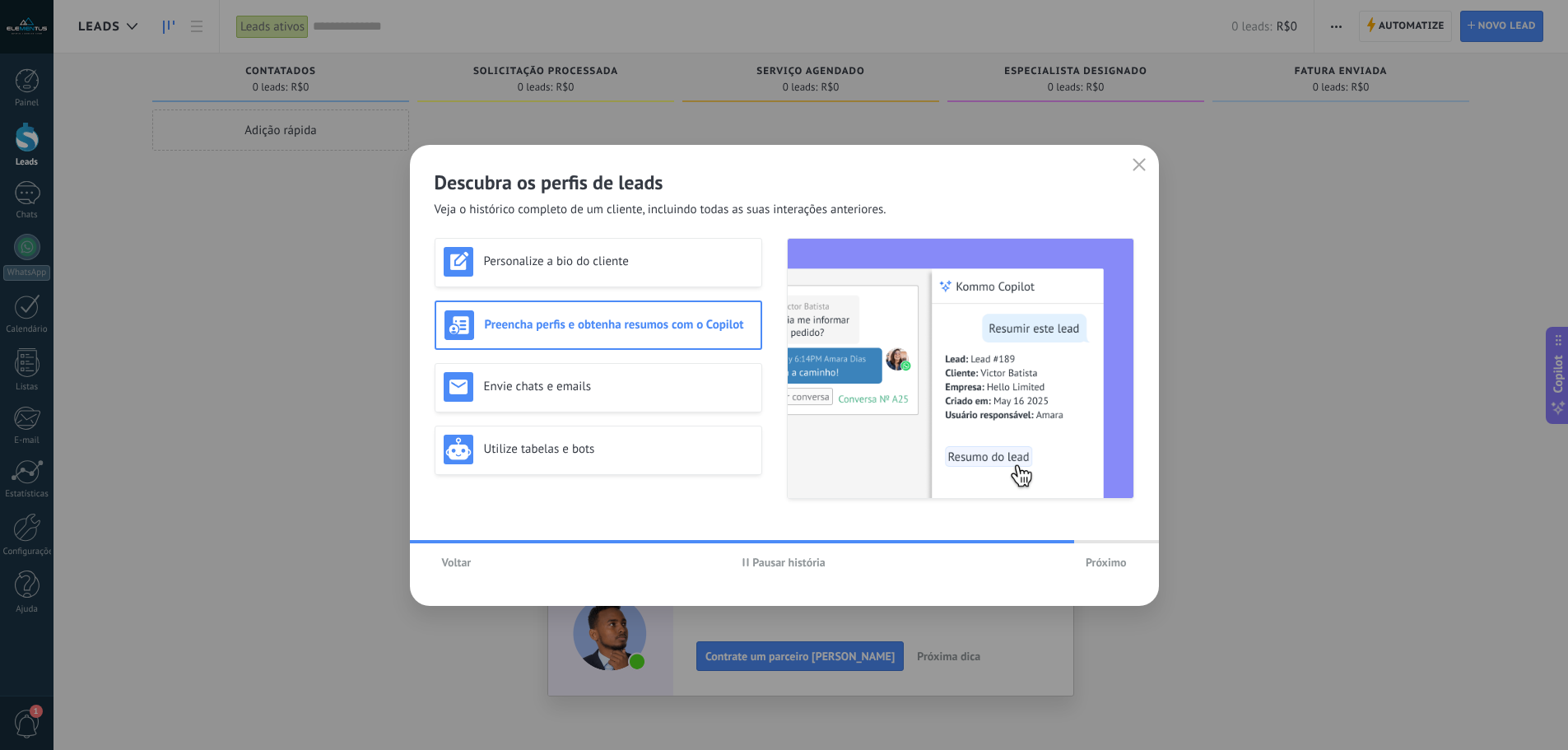
click at [1095, 565] on span "Próximo" at bounding box center [1106, 562] width 41 height 12
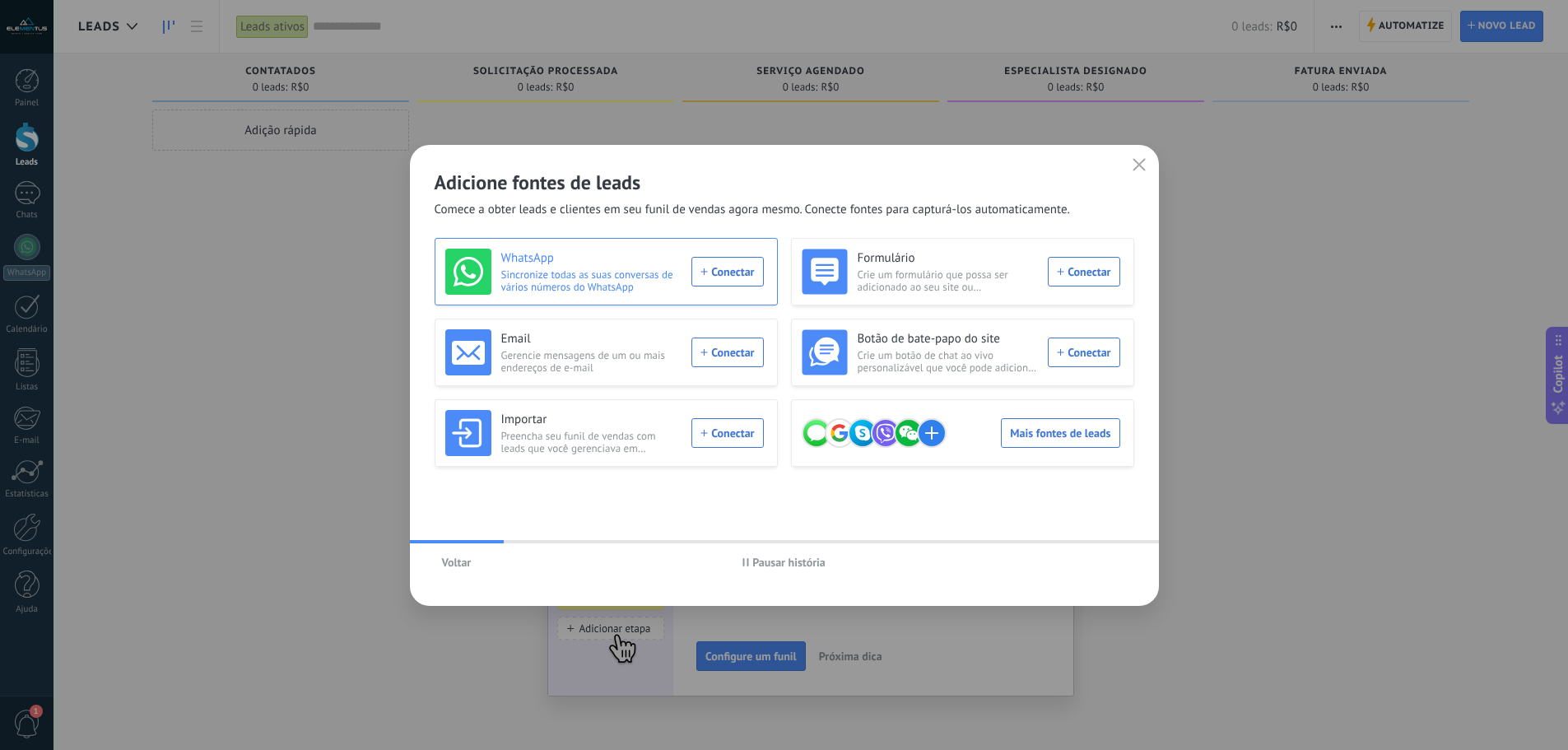
click at [736, 274] on div "WhatsApp Sincronize todas as suas conversas de vários números do WhatsApp Conec…" at bounding box center [604, 272] width 319 height 46
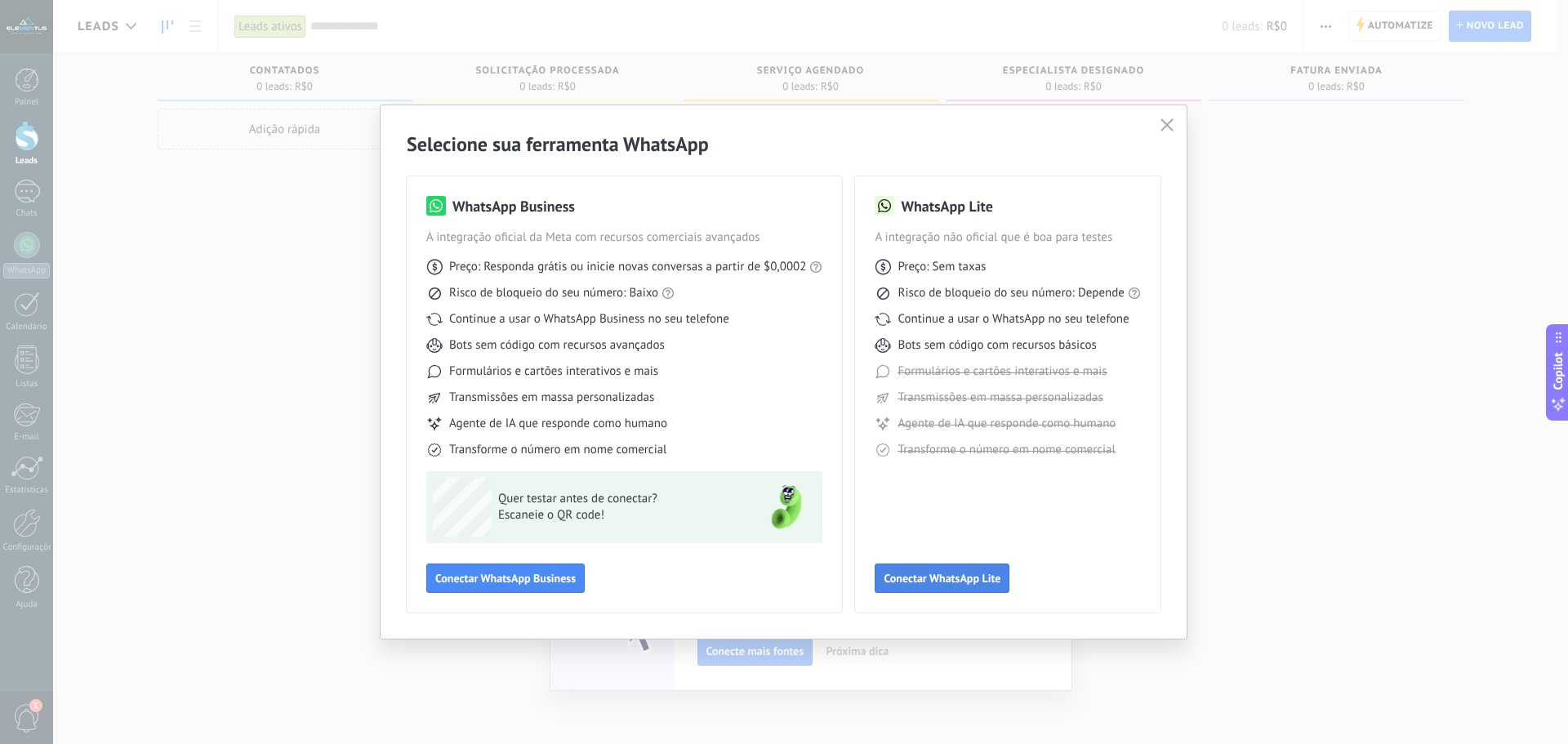
click at [967, 580] on span "Conectar WhatsApp Lite" at bounding box center [942, 578] width 116 height 12
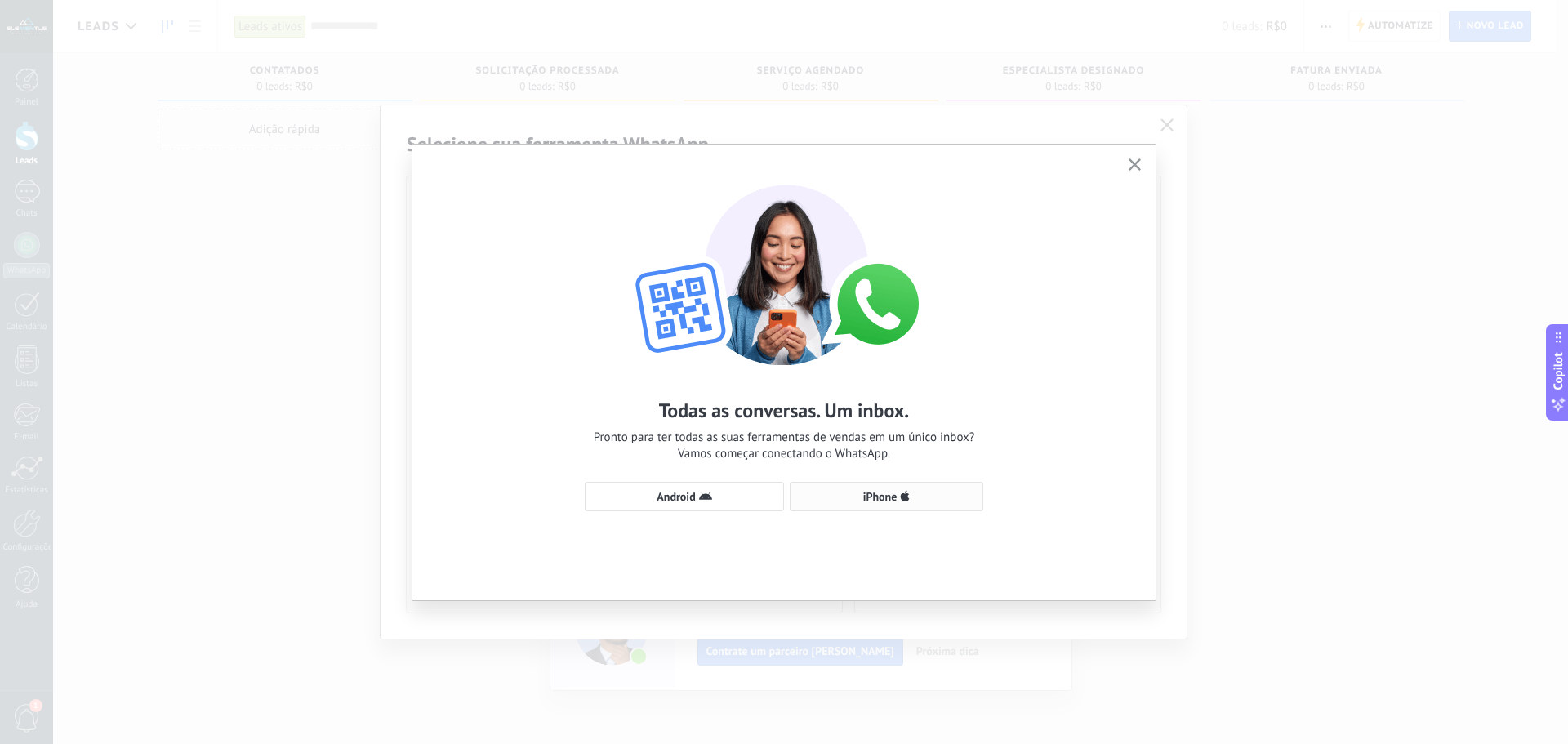
click at [925, 492] on span "iPhone" at bounding box center [887, 497] width 176 height 13
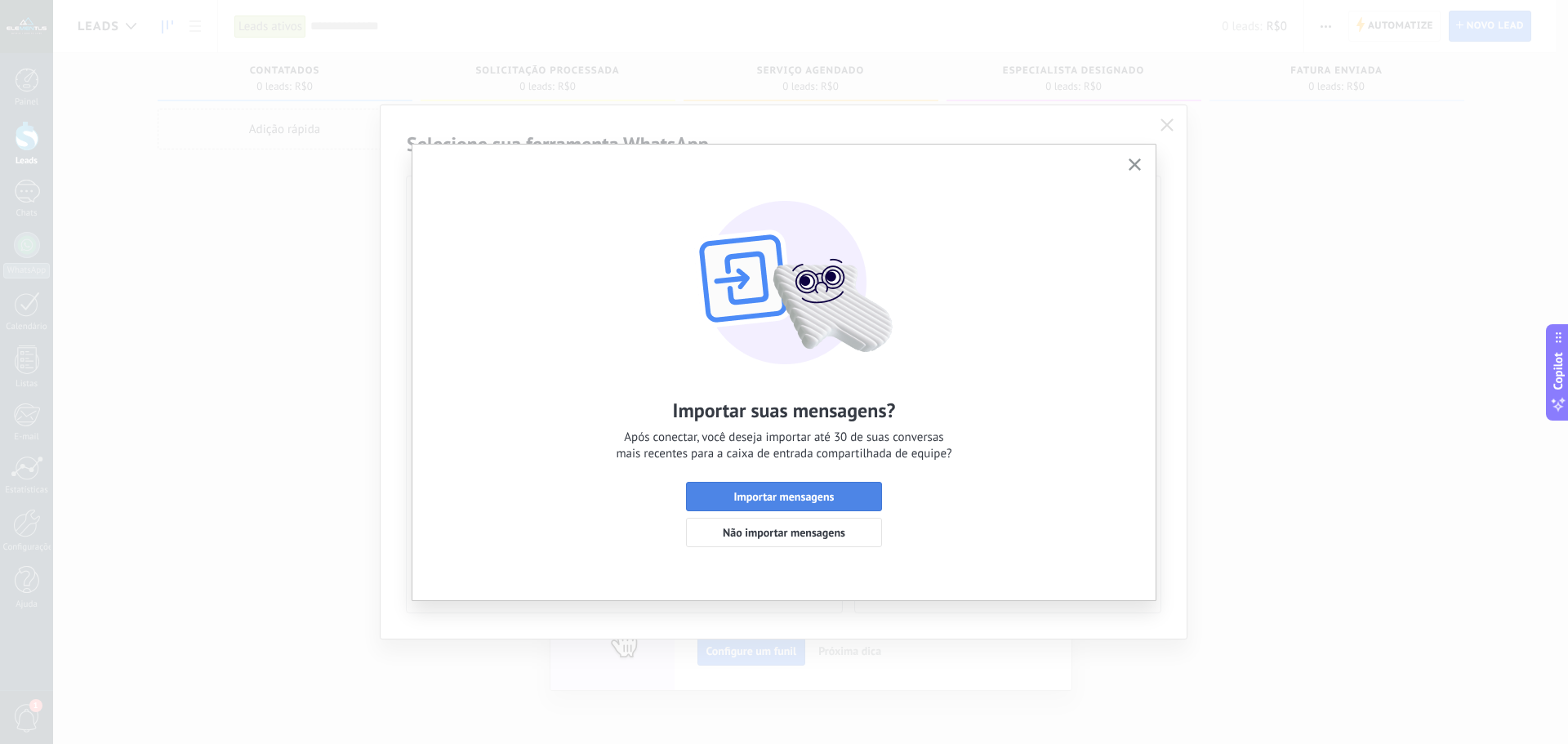
click at [780, 491] on span "Importar mensagens" at bounding box center [784, 496] width 100 height 12
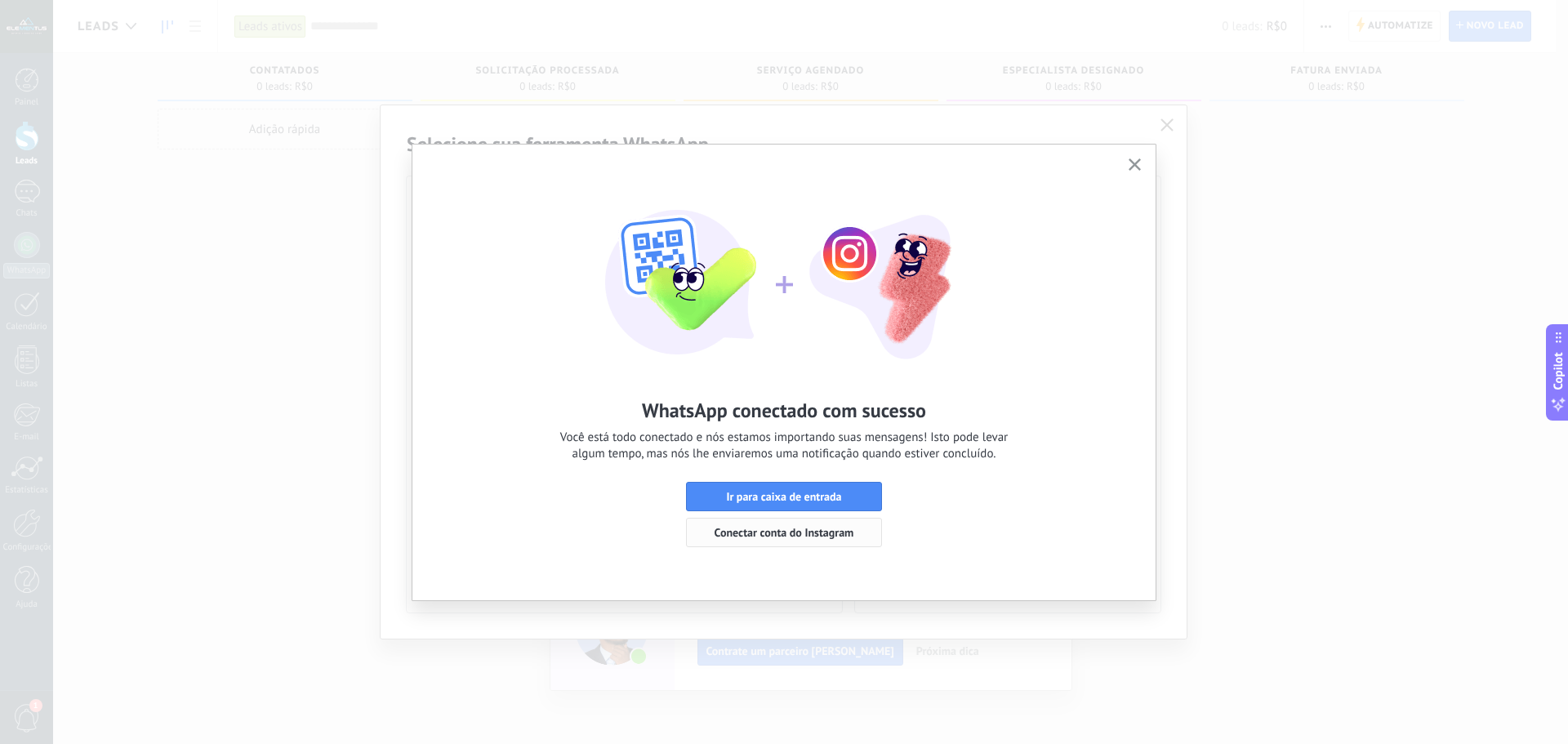
click at [845, 531] on span "Conectar conta do Instagram" at bounding box center [784, 532] width 139 height 12
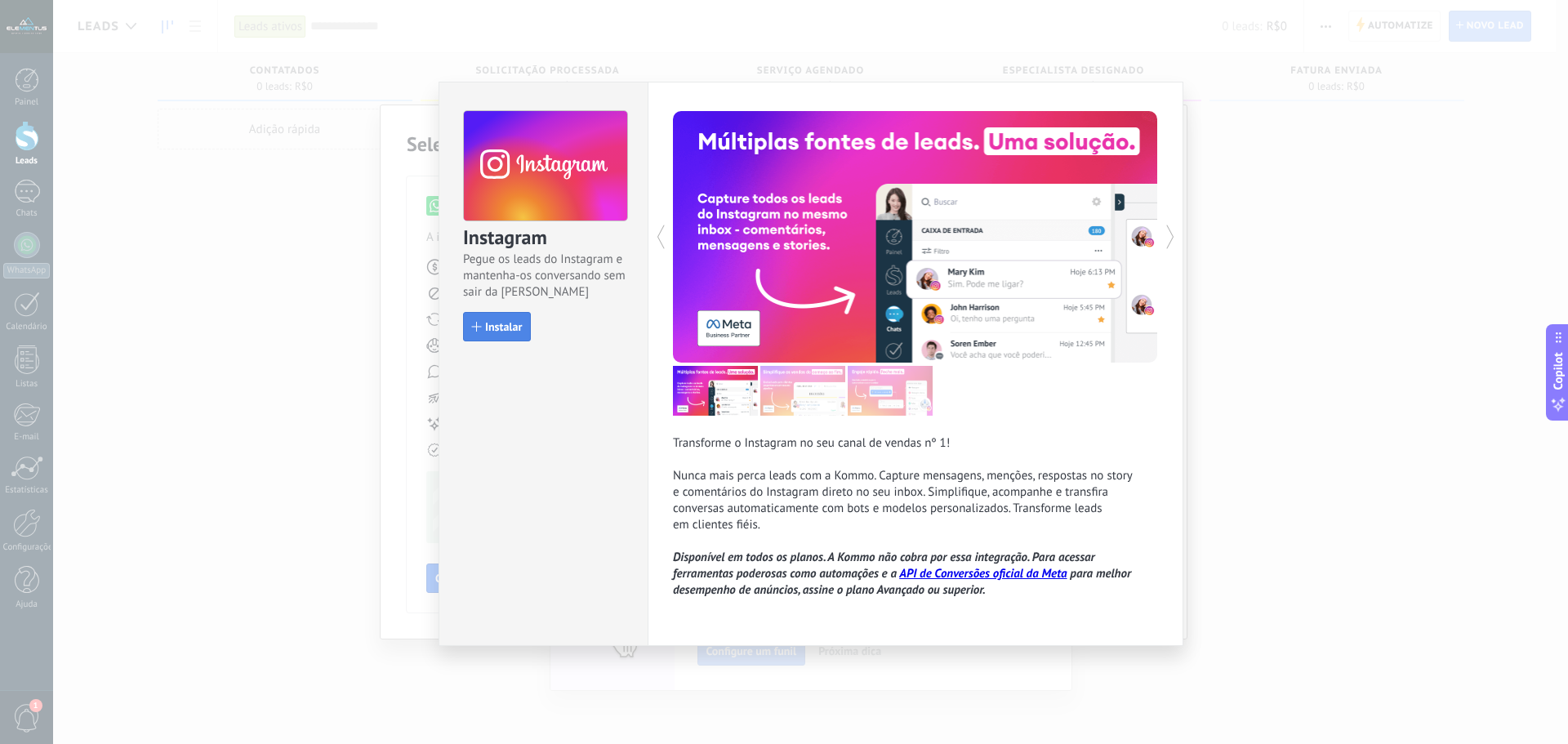
drag, startPoint x: 530, startPoint y: 316, endPoint x: 523, endPoint y: 323, distance: 9.9
click at [523, 323] on button "Instalar" at bounding box center [497, 326] width 68 height 29
